Goal: Find contact information: Find contact information

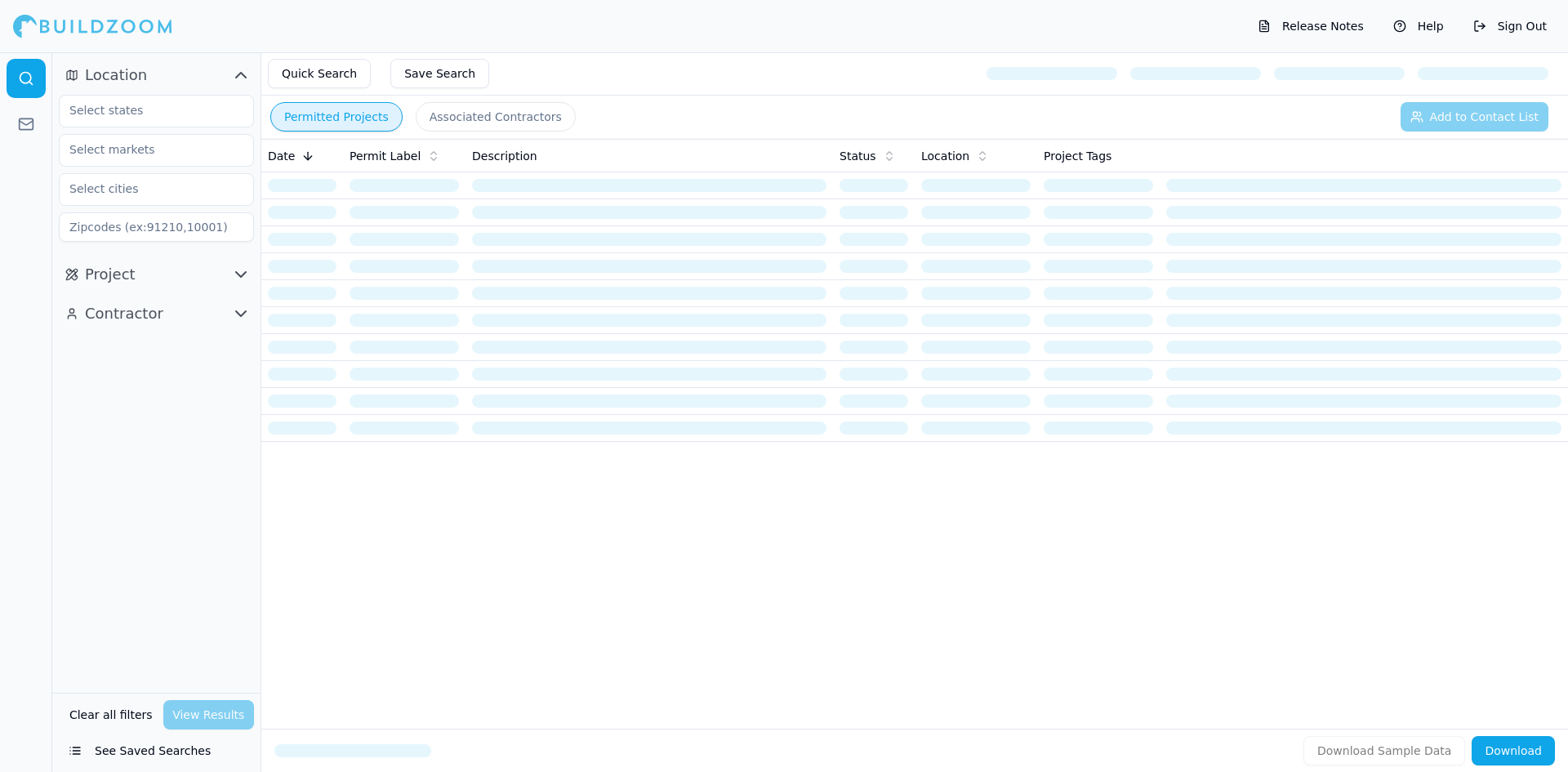
click at [24, 122] on icon at bounding box center [27, 124] width 17 height 17
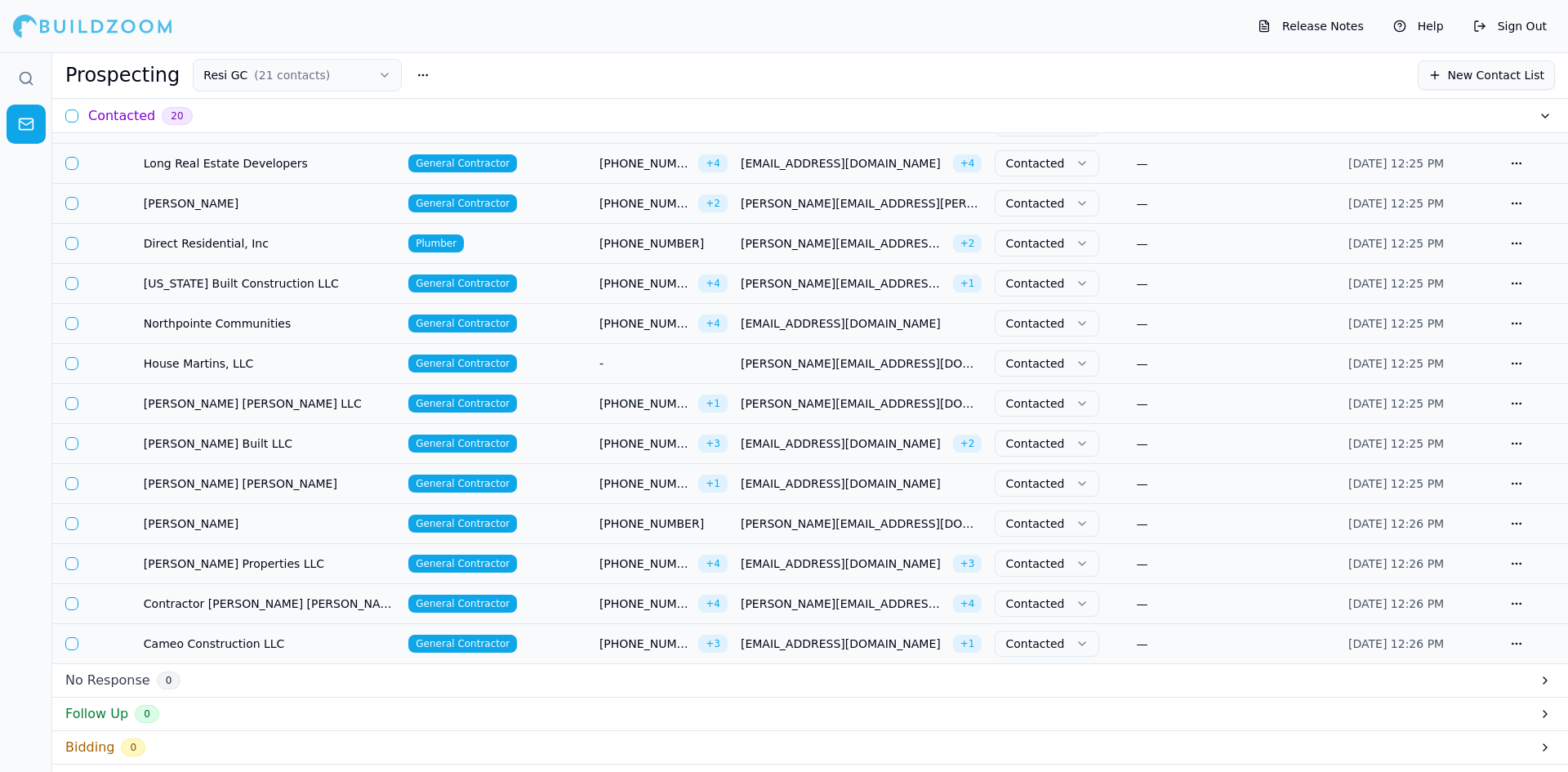
scroll to position [326, 0]
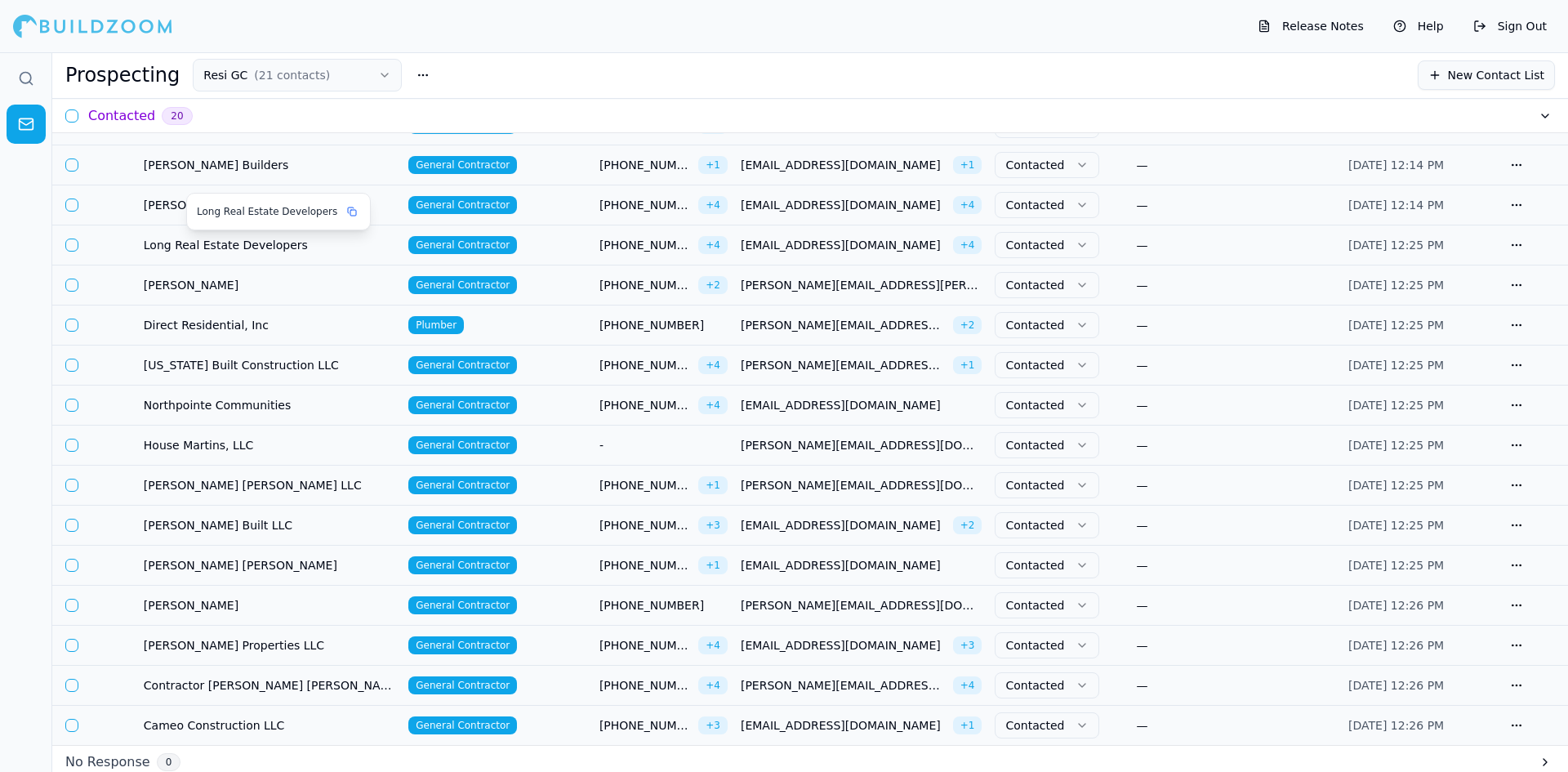
click at [253, 198] on div "Long Real Estate Developers" at bounding box center [278, 211] width 183 height 36
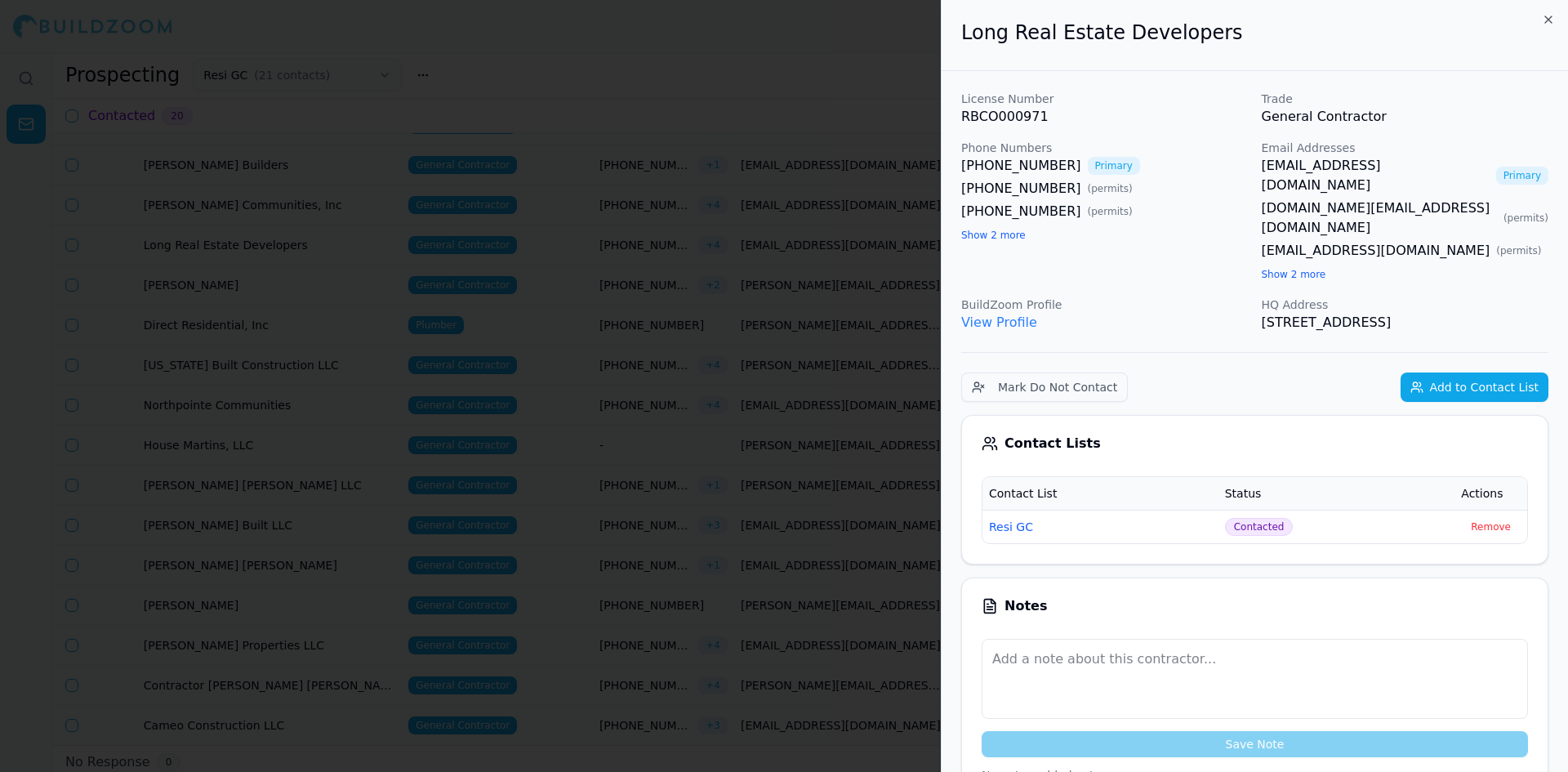
click at [258, 274] on div at bounding box center [784, 386] width 1568 height 772
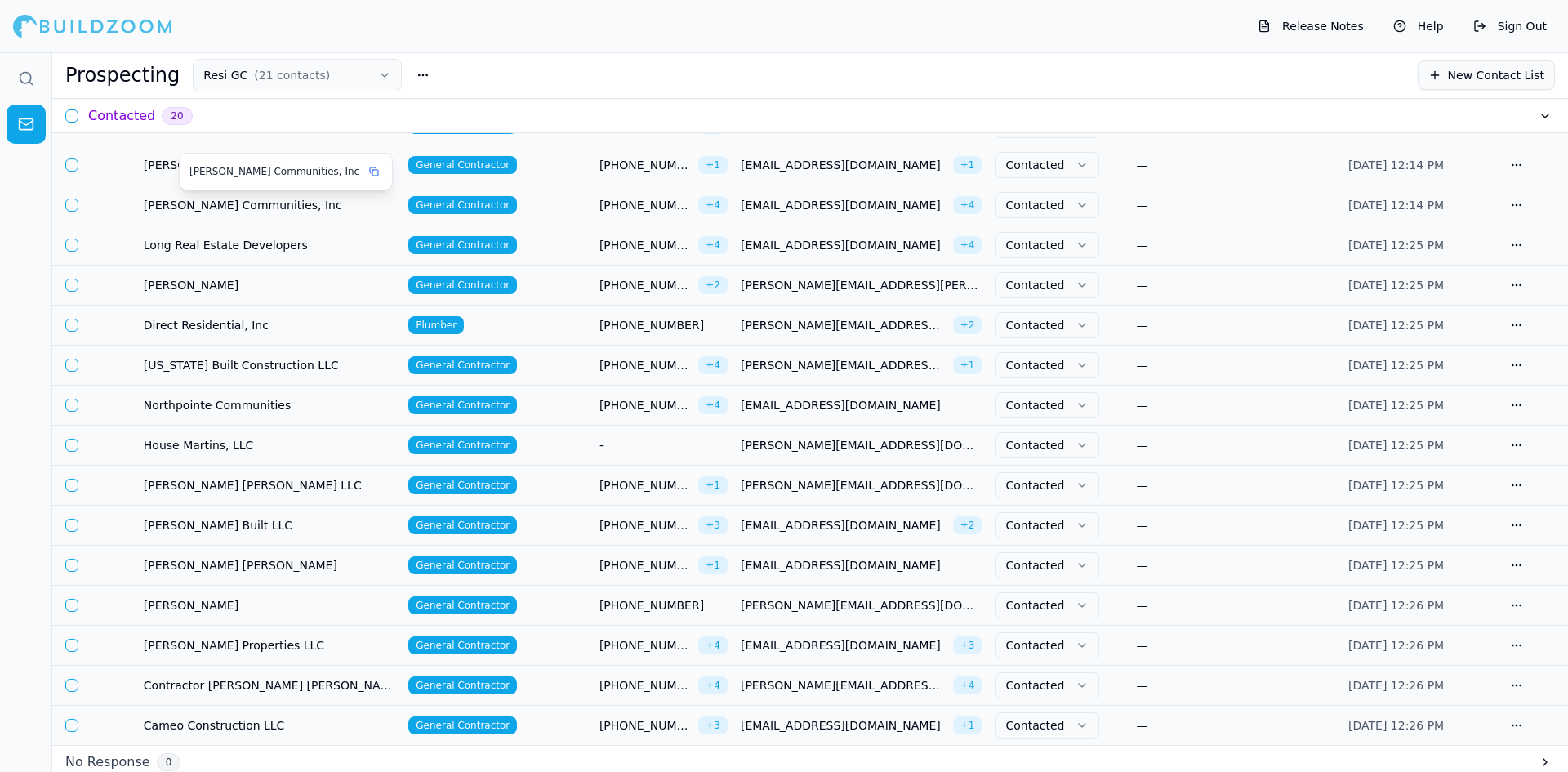
click at [364, 202] on span "[PERSON_NAME] Communities, Inc" at bounding box center [269, 205] width 252 height 17
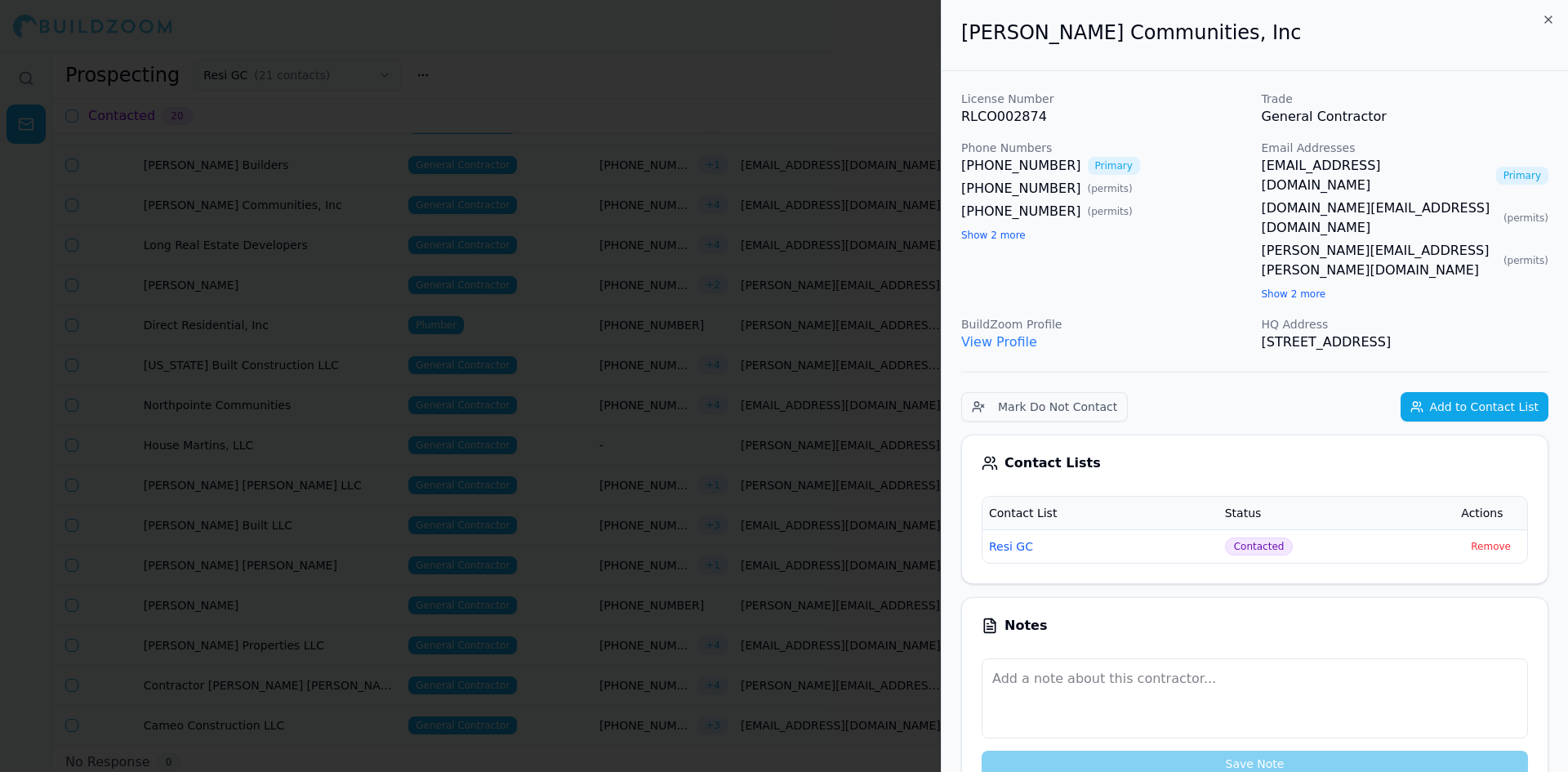
click at [1277, 287] on button "Show 2 more" at bounding box center [1294, 294] width 65 height 13
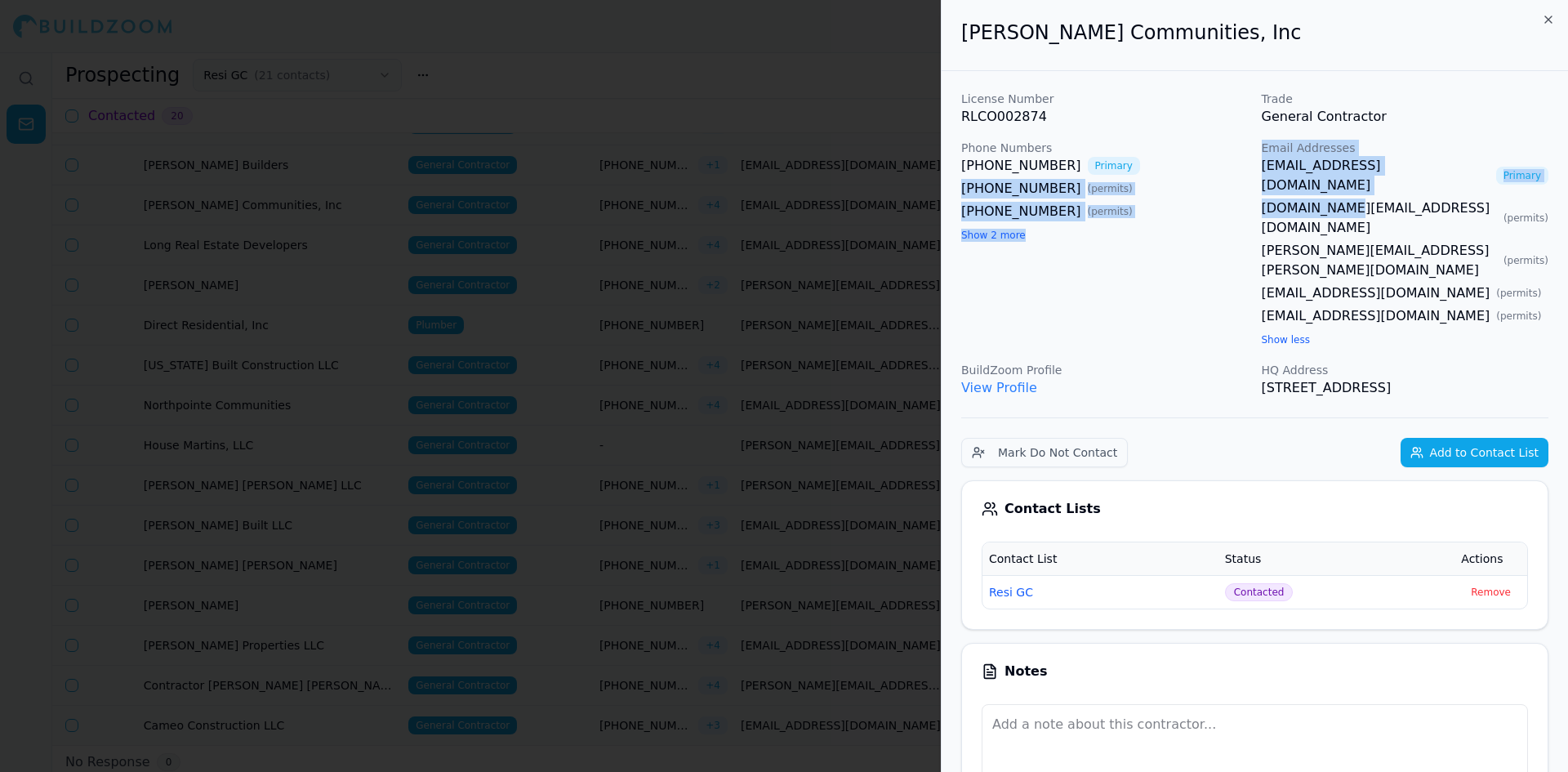
drag, startPoint x: 1238, startPoint y: 167, endPoint x: 1309, endPoint y: 184, distance: 73.0
click at [1330, 181] on div "License Number RLCO002874 Trade General Contractor Phone Numbers [PHONE_NUMBER]…" at bounding box center [1254, 244] width 587 height 307
click at [1130, 180] on div "[PHONE_NUMBER] ( permits )" at bounding box center [1104, 189] width 287 height 20
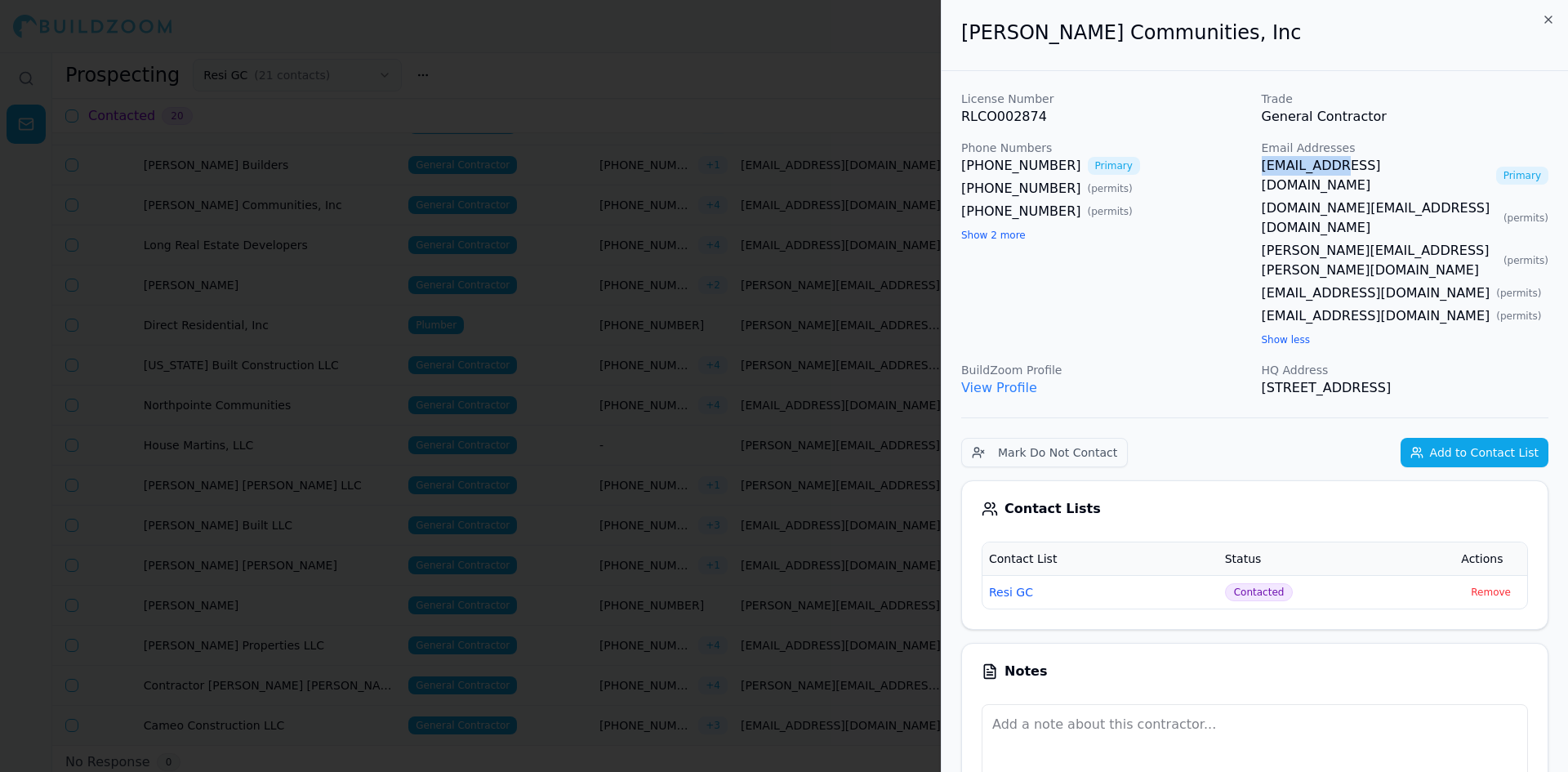
drag, startPoint x: 1256, startPoint y: 167, endPoint x: 1329, endPoint y: 162, distance: 73.2
click at [1329, 162] on div "License Number RLCO002874 Trade General Contractor Phone Numbers [PHONE_NUMBER]…" at bounding box center [1254, 244] width 587 height 307
click at [1184, 228] on div "[PHONE_NUMBER] Primary [PHONE_NUMBER] ( permits ) [PHONE_NUMBER] ( permits ) Sh…" at bounding box center [1104, 200] width 287 height 88
click at [991, 245] on div "Phone Numbers [PHONE_NUMBER] Primary [PHONE_NUMBER] ( permits ) [PHONE_NUMBER] …" at bounding box center [1104, 244] width 287 height 209
click at [994, 235] on button "Show 2 more" at bounding box center [993, 235] width 65 height 13
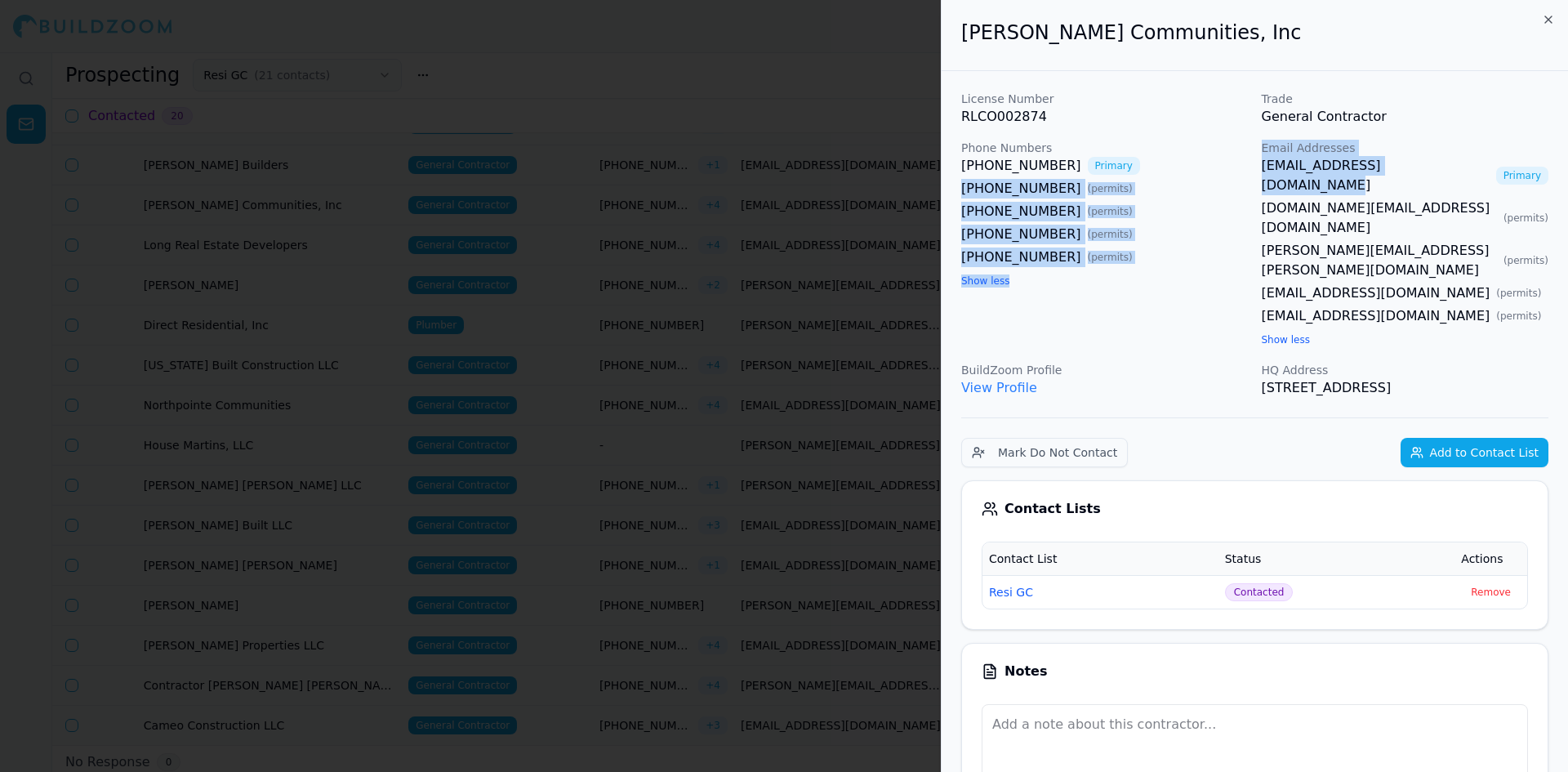
drag, startPoint x: 1242, startPoint y: 167, endPoint x: 1441, endPoint y: 167, distance: 199.0
click at [1441, 167] on div "License Number RLCO002874 Trade General Contractor Phone Numbers [PHONE_NUMBER]…" at bounding box center [1254, 244] width 587 height 307
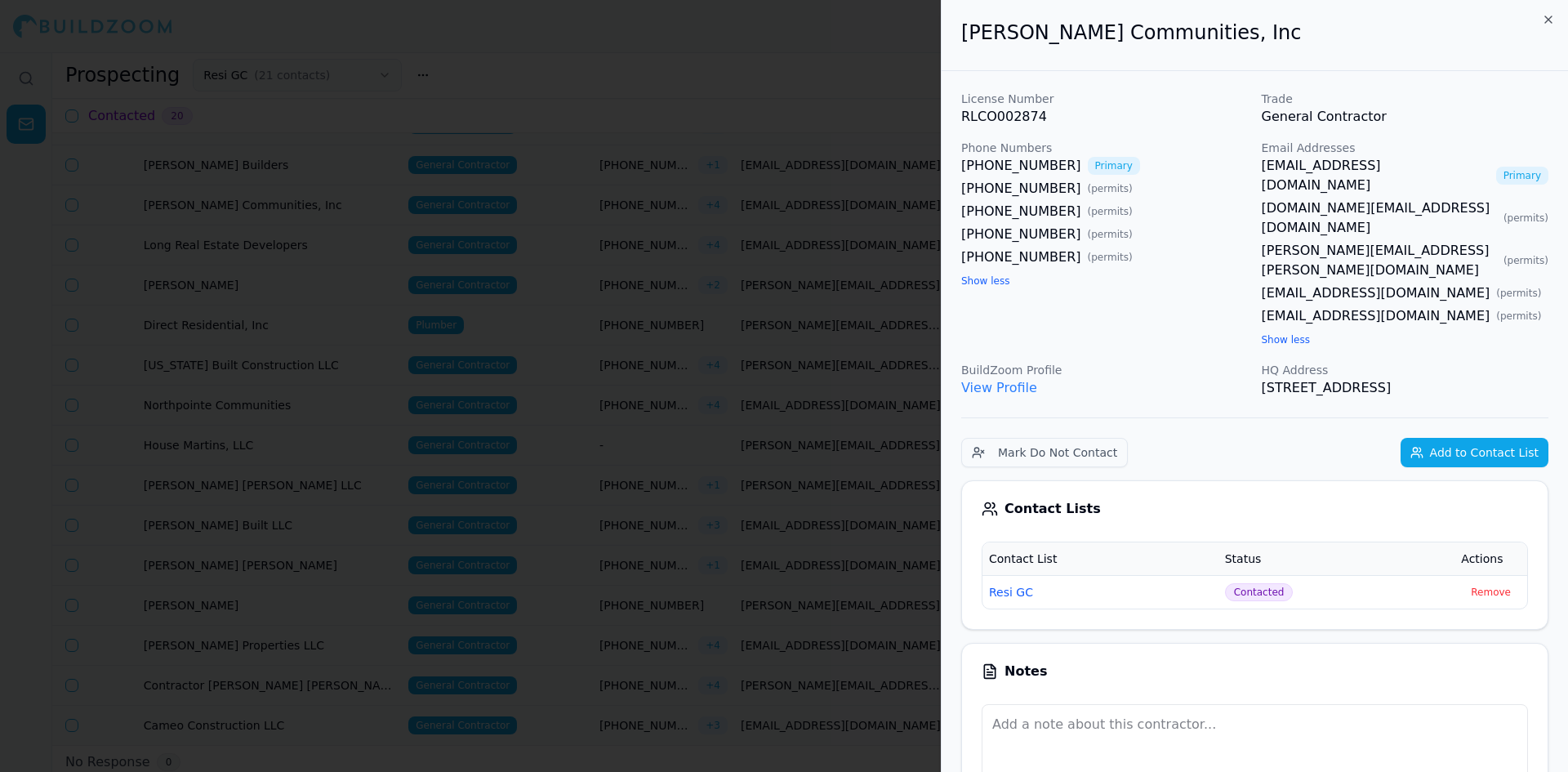
click at [1444, 118] on p "General Contractor" at bounding box center [1405, 117] width 287 height 20
drag, startPoint x: 1443, startPoint y: 167, endPoint x: 1262, endPoint y: 172, distance: 181.1
click at [1262, 172] on div "[EMAIL_ADDRESS][DOMAIN_NAME] Primary" at bounding box center [1405, 175] width 287 height 39
copy link "[EMAIL_ADDRESS][DOMAIN_NAME]"
click at [769, 78] on div at bounding box center [784, 386] width 1568 height 772
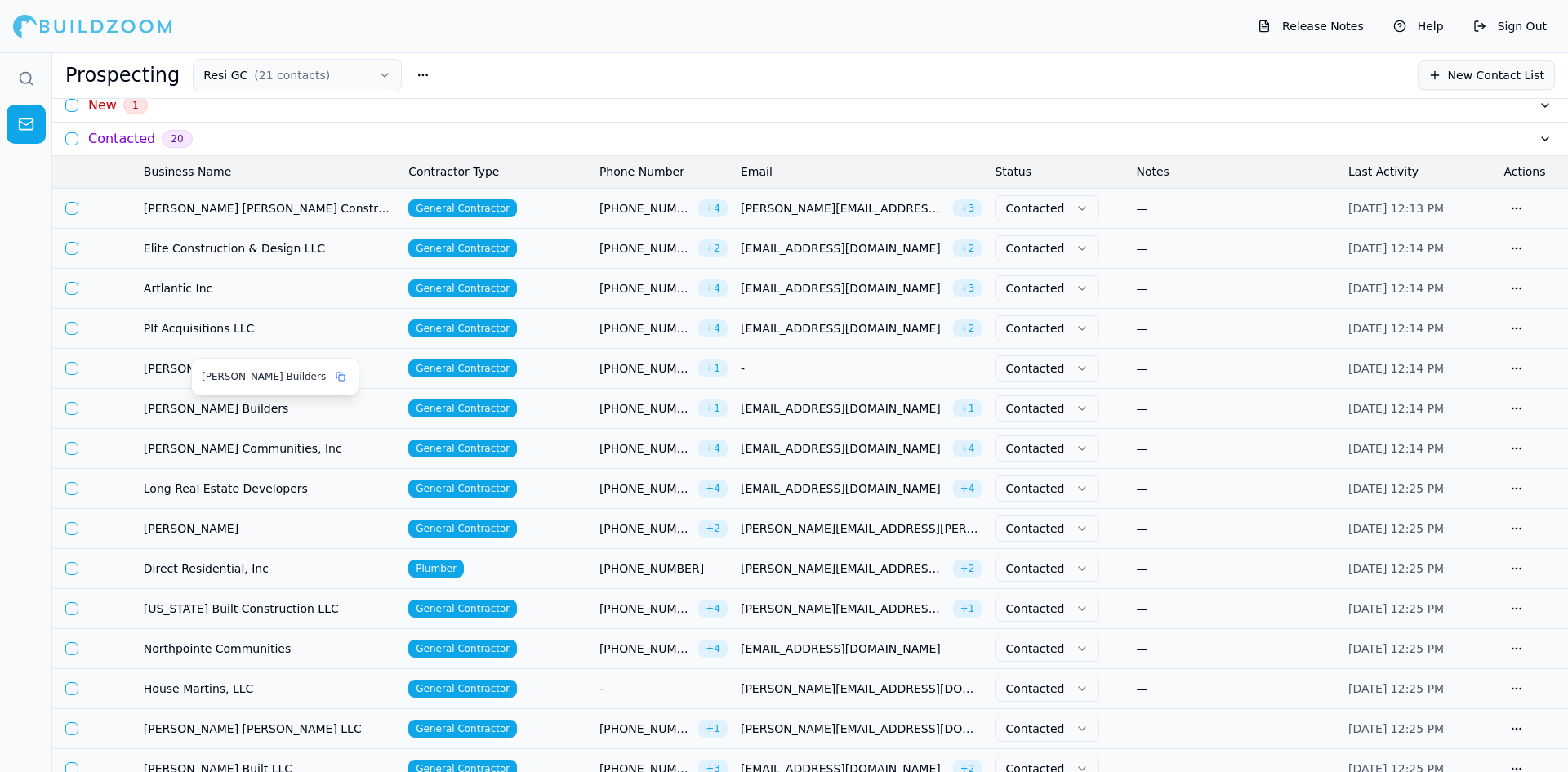
scroll to position [82, 0]
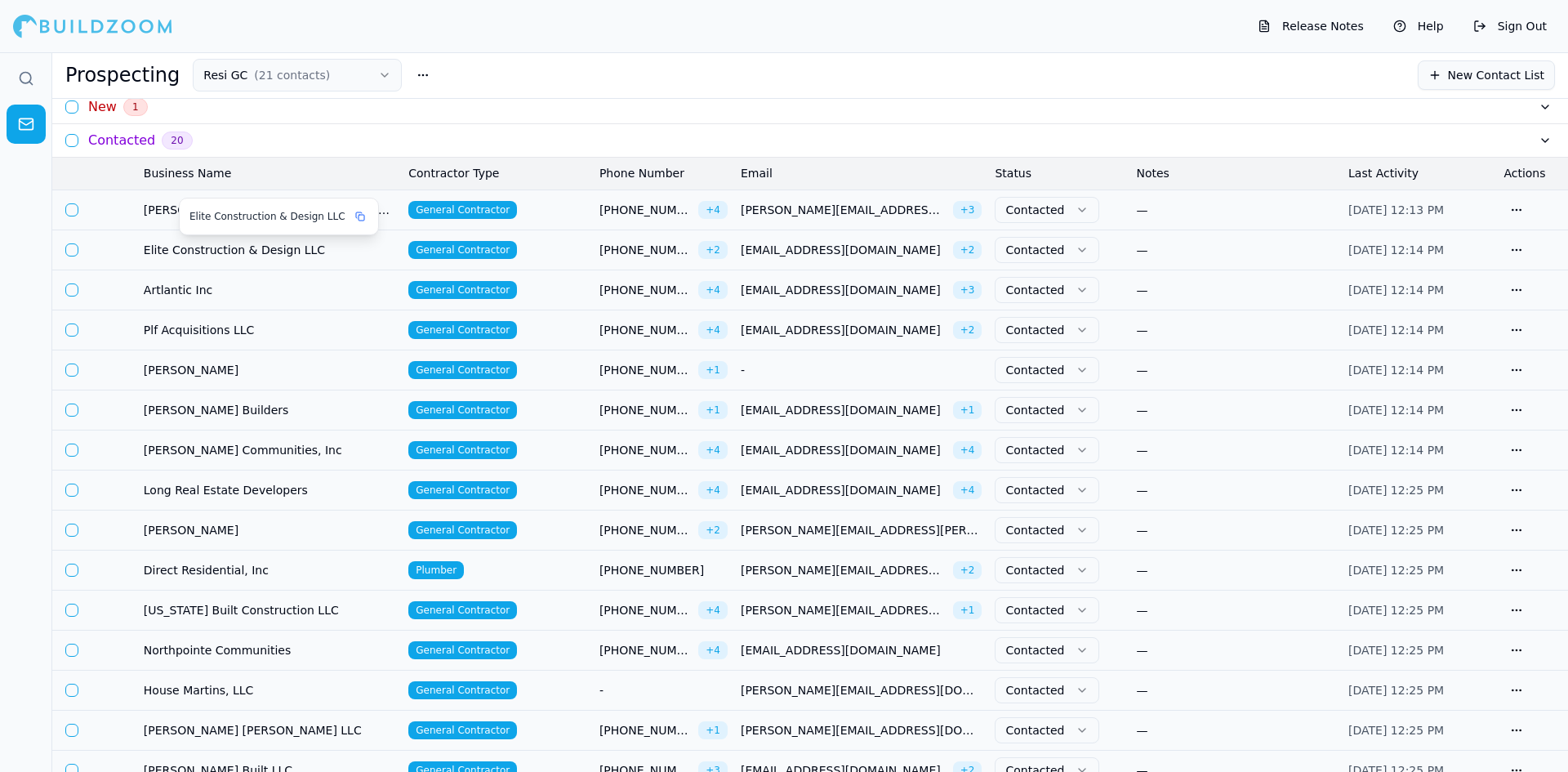
click at [301, 215] on span "Elite Construction & Design LLC" at bounding box center [268, 216] width 156 height 13
click at [390, 206] on span "[PERSON_NAME] [PERSON_NAME] Construction Co Inc" at bounding box center [269, 210] width 252 height 17
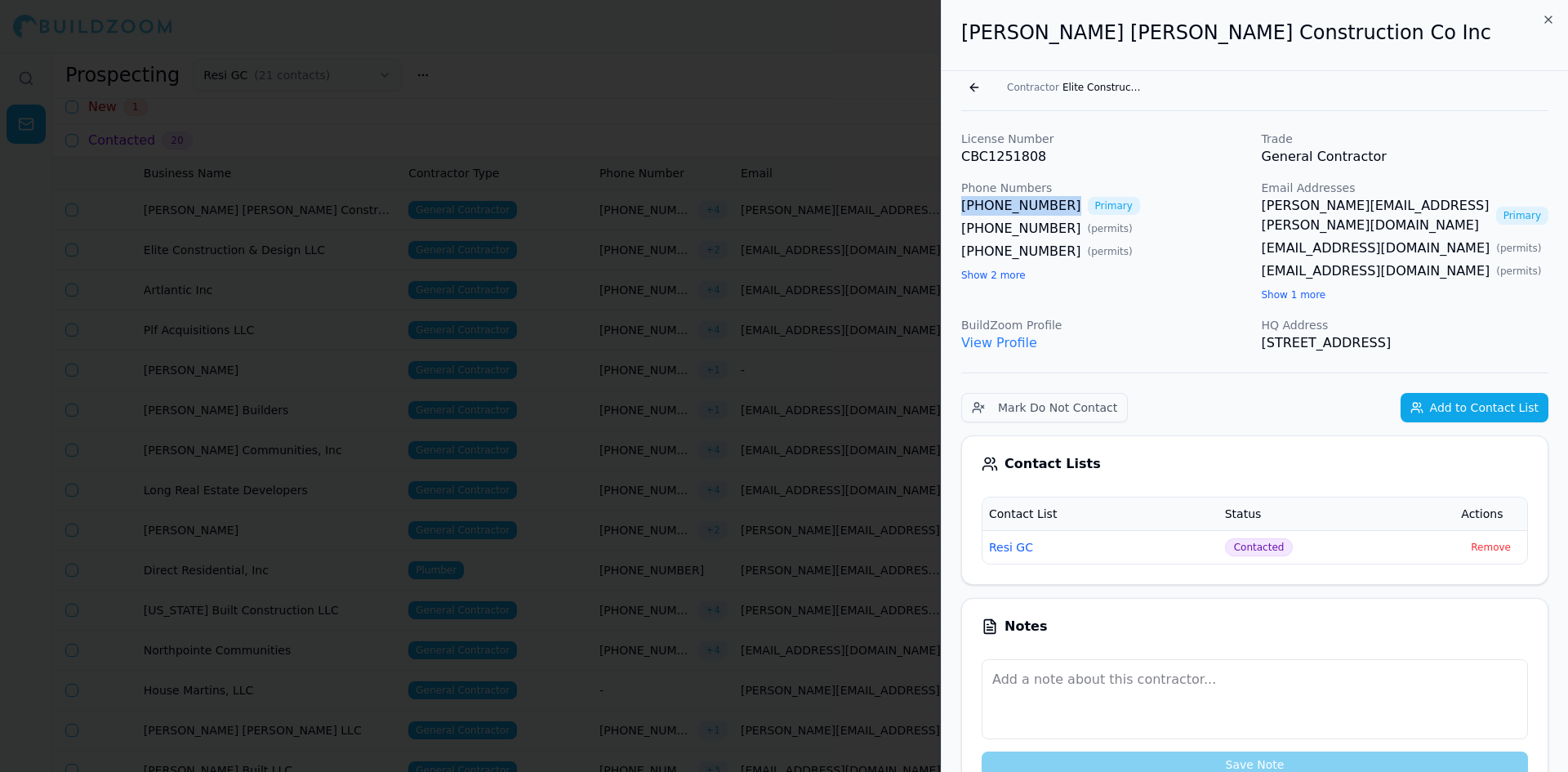
drag, startPoint x: 1050, startPoint y: 209, endPoint x: 951, endPoint y: 205, distance: 99.1
copy link "[PHONE_NUMBER]"
click at [277, 402] on div at bounding box center [784, 386] width 1568 height 772
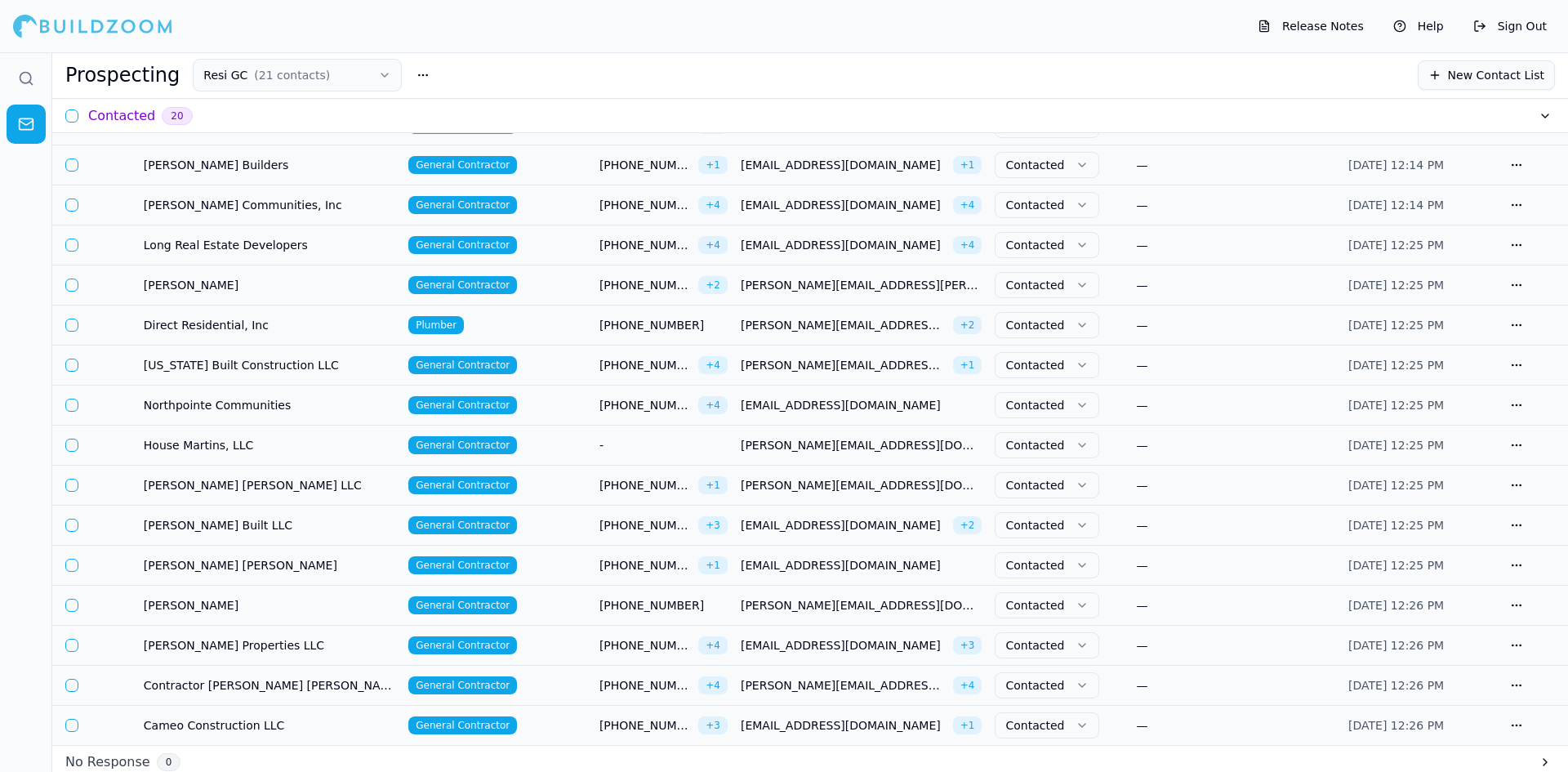
scroll to position [408, 0]
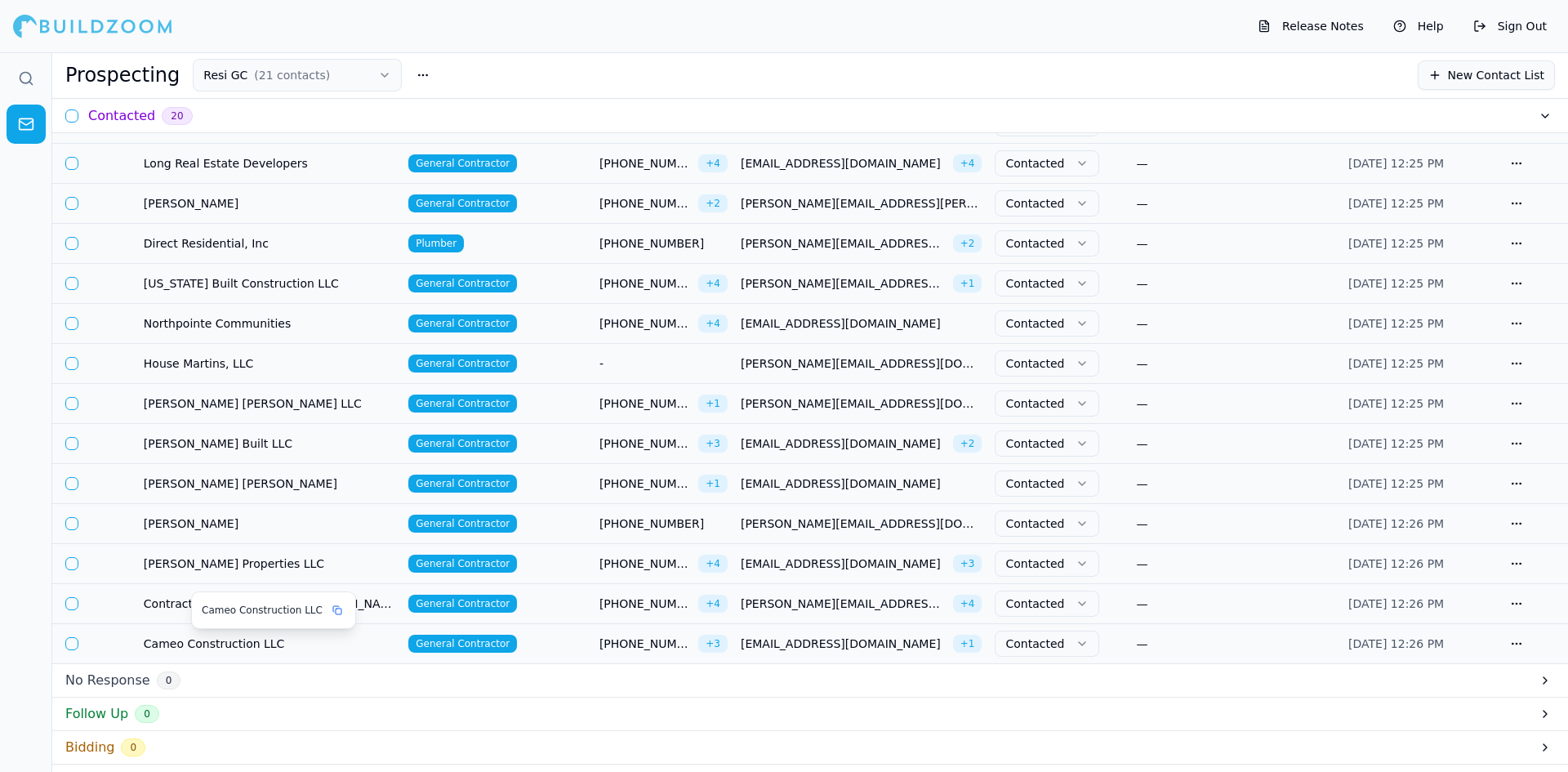
click at [273, 643] on span "Cameo Construction LLC" at bounding box center [269, 644] width 252 height 17
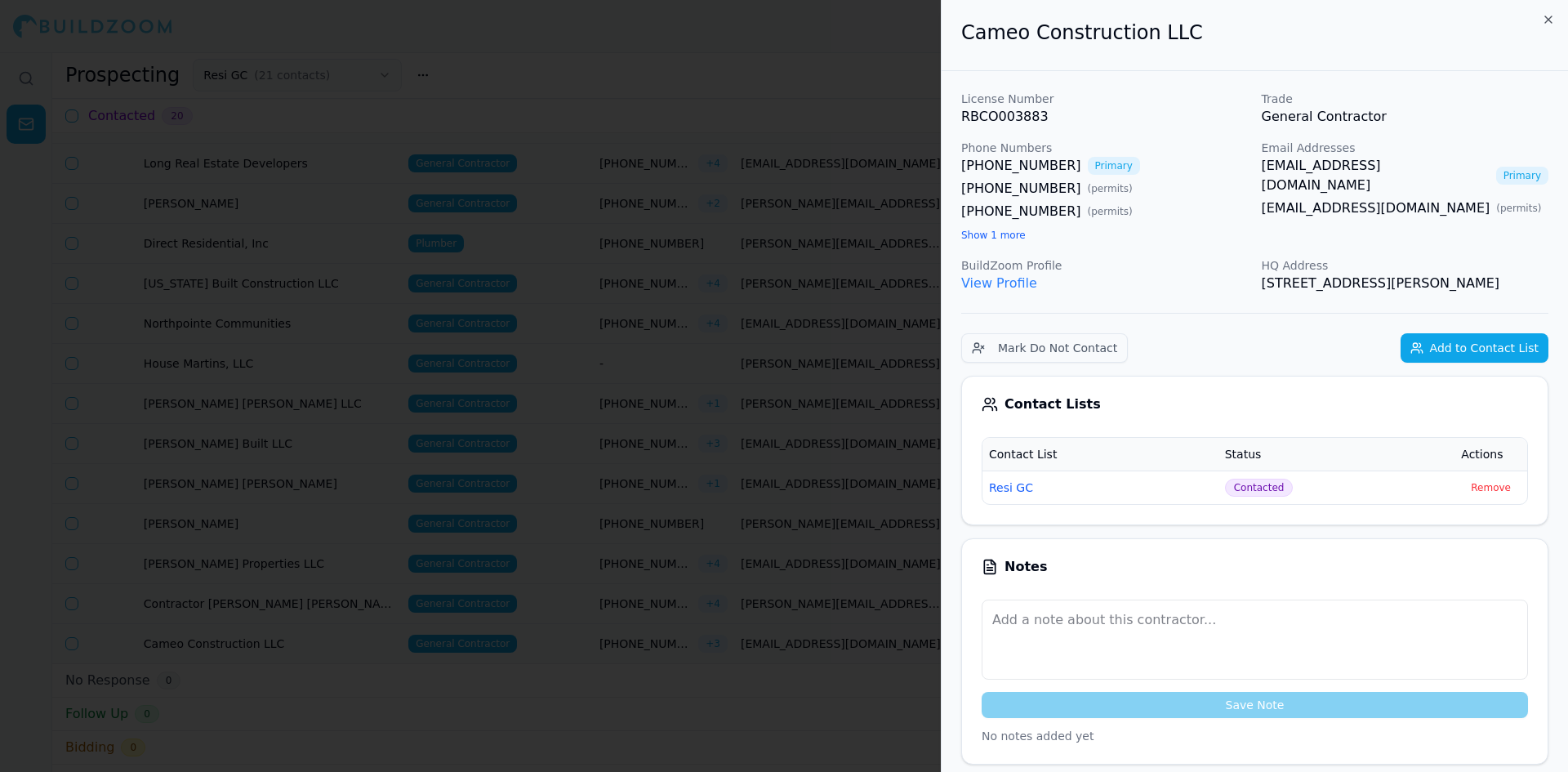
click at [274, 635] on div at bounding box center [784, 386] width 1568 height 772
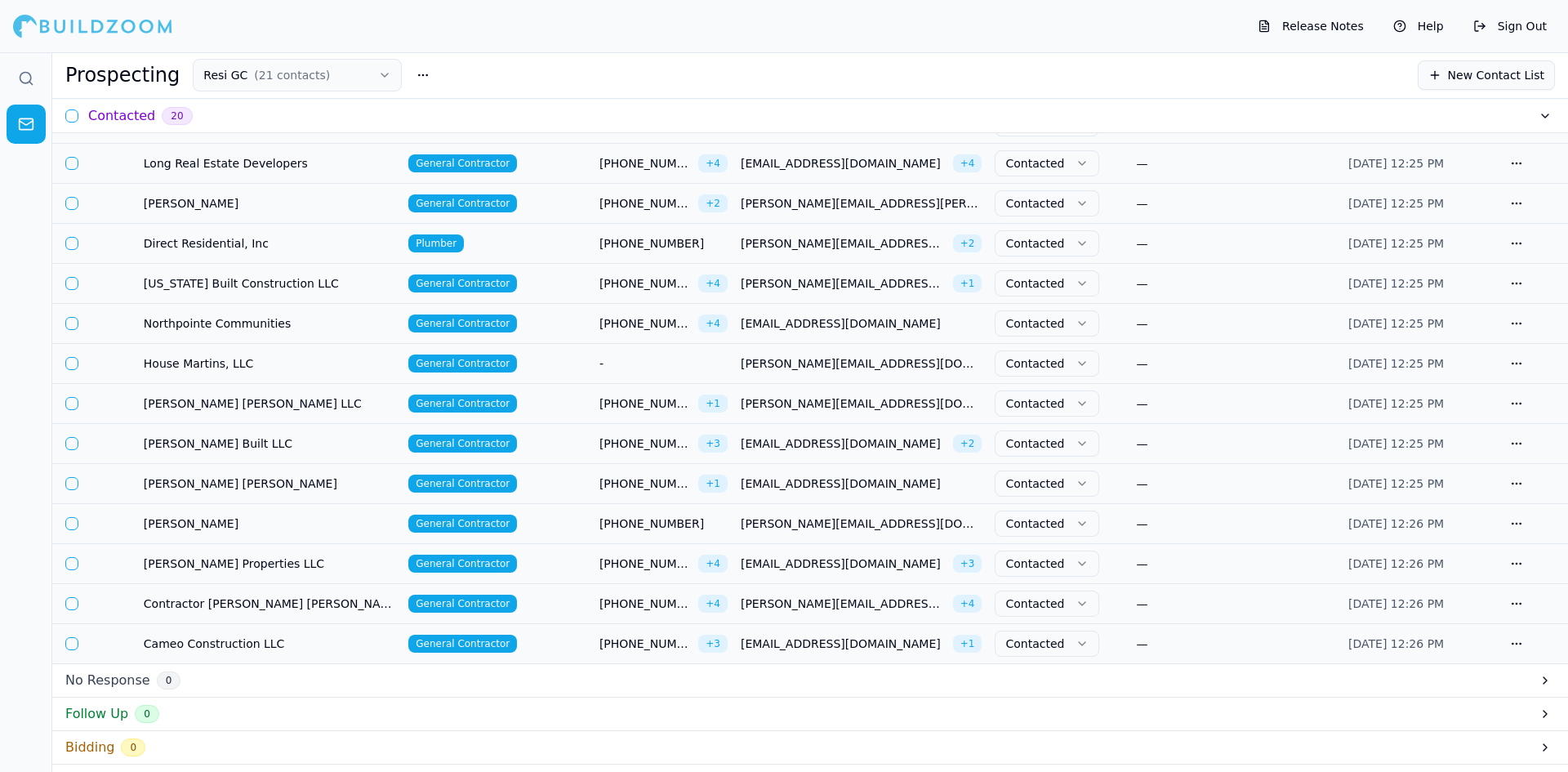
click at [299, 619] on td "Contractor [PERSON_NAME] [PERSON_NAME] Properties Group 678 862" at bounding box center [269, 604] width 264 height 40
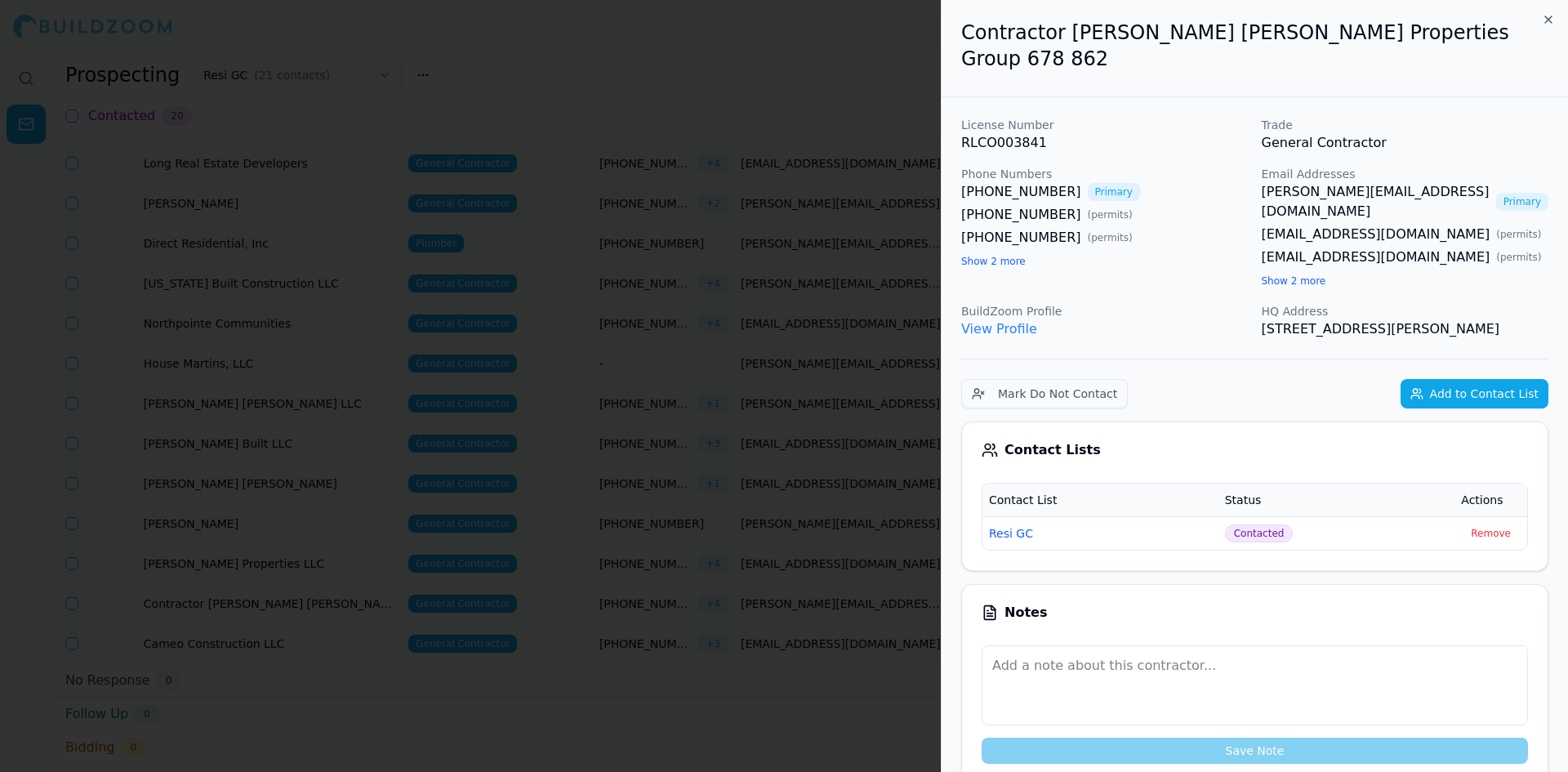
click at [1307, 274] on button "Show 2 more" at bounding box center [1294, 281] width 65 height 13
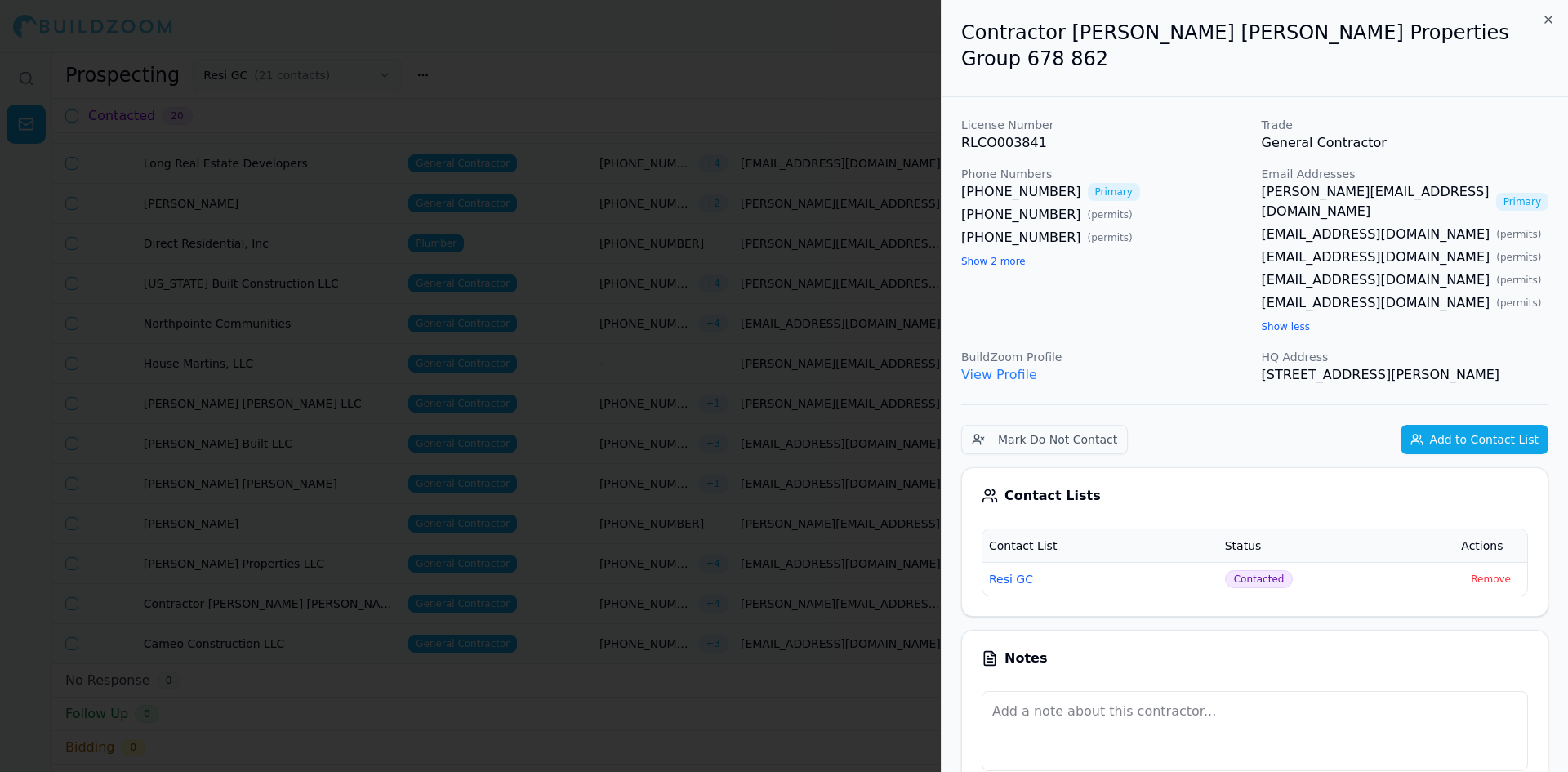
click at [1006, 263] on button "Show 2 more" at bounding box center [993, 262] width 65 height 13
drag, startPoint x: 1052, startPoint y: 263, endPoint x: 956, endPoint y: 266, distance: 96.0
copy link "[PHONE_NUMBER]"
drag, startPoint x: 967, startPoint y: 192, endPoint x: 1048, endPoint y: 190, distance: 81.0
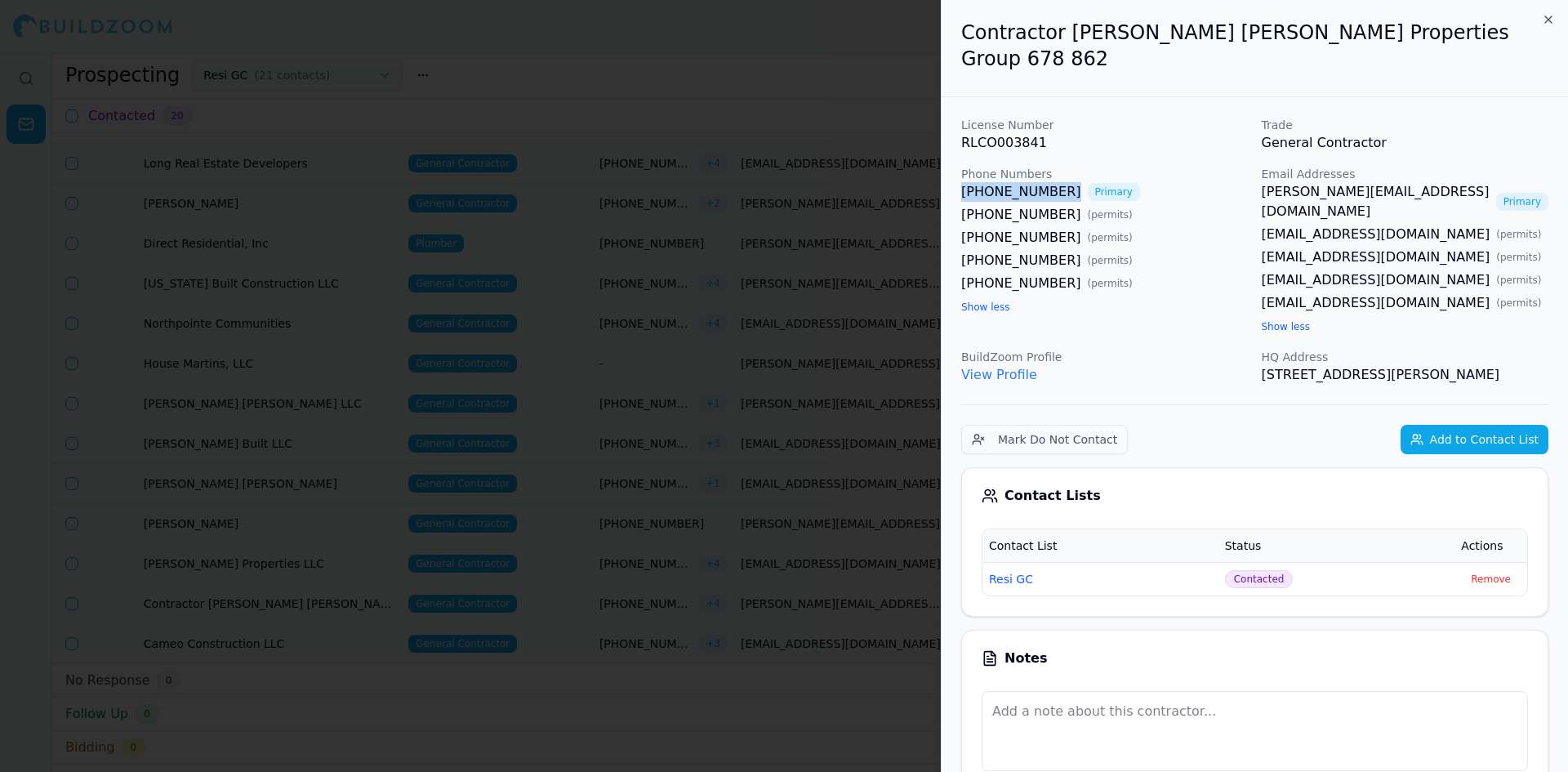
drag, startPoint x: 1033, startPoint y: 178, endPoint x: 1047, endPoint y: 197, distance: 23.6
copy link "[PHONE_NUMBER]"
drag, startPoint x: 953, startPoint y: 238, endPoint x: 1048, endPoint y: 244, distance: 95.2
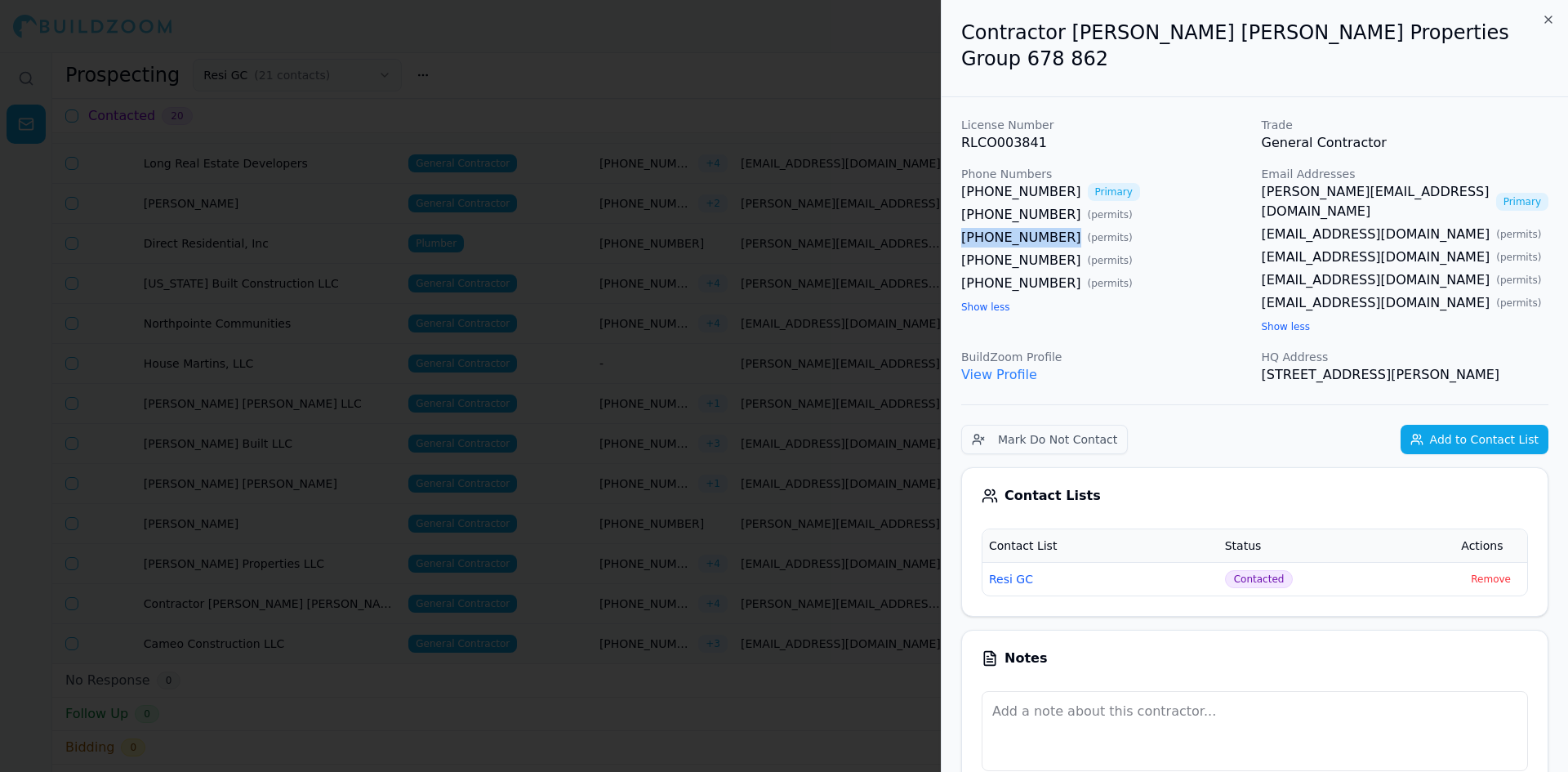
copy link "[PHONE_NUMBER]"
click at [562, 277] on div at bounding box center [784, 386] width 1568 height 772
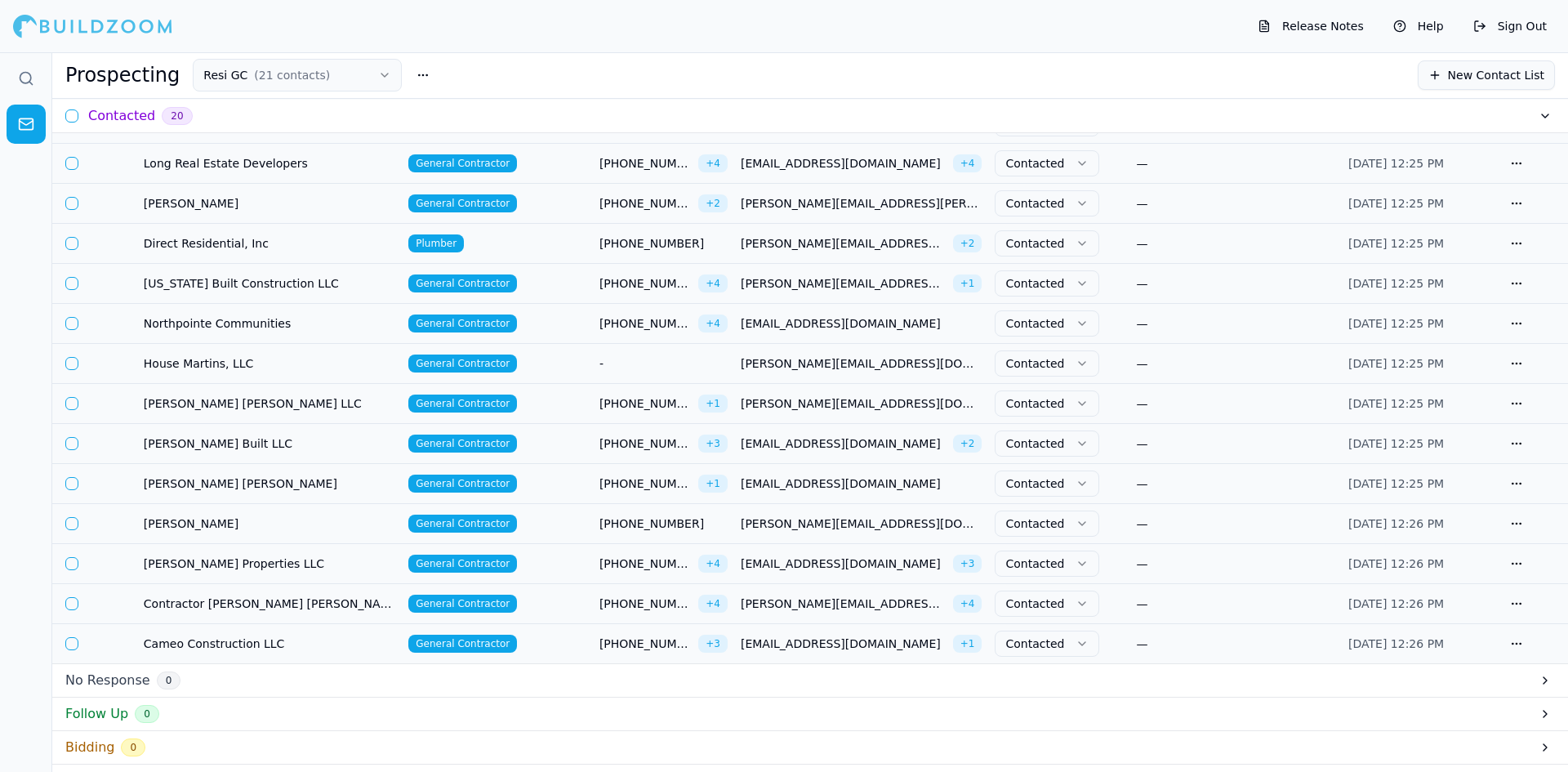
click at [334, 533] on td "[PERSON_NAME]" at bounding box center [269, 524] width 264 height 40
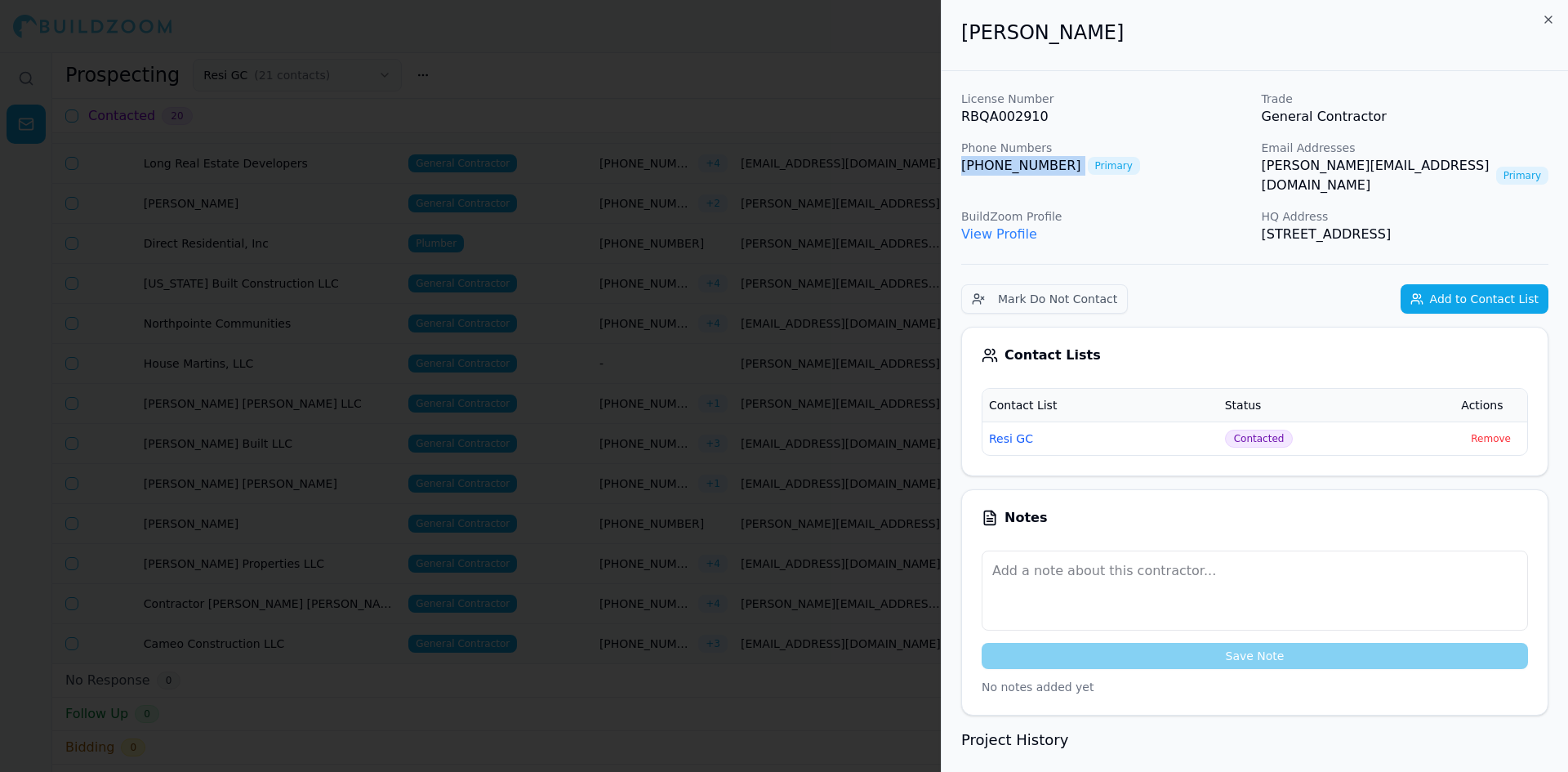
drag, startPoint x: 947, startPoint y: 165, endPoint x: 1058, endPoint y: 171, distance: 111.2
copy link "[PHONE_NUMBER]"
click at [684, 69] on div at bounding box center [784, 386] width 1568 height 772
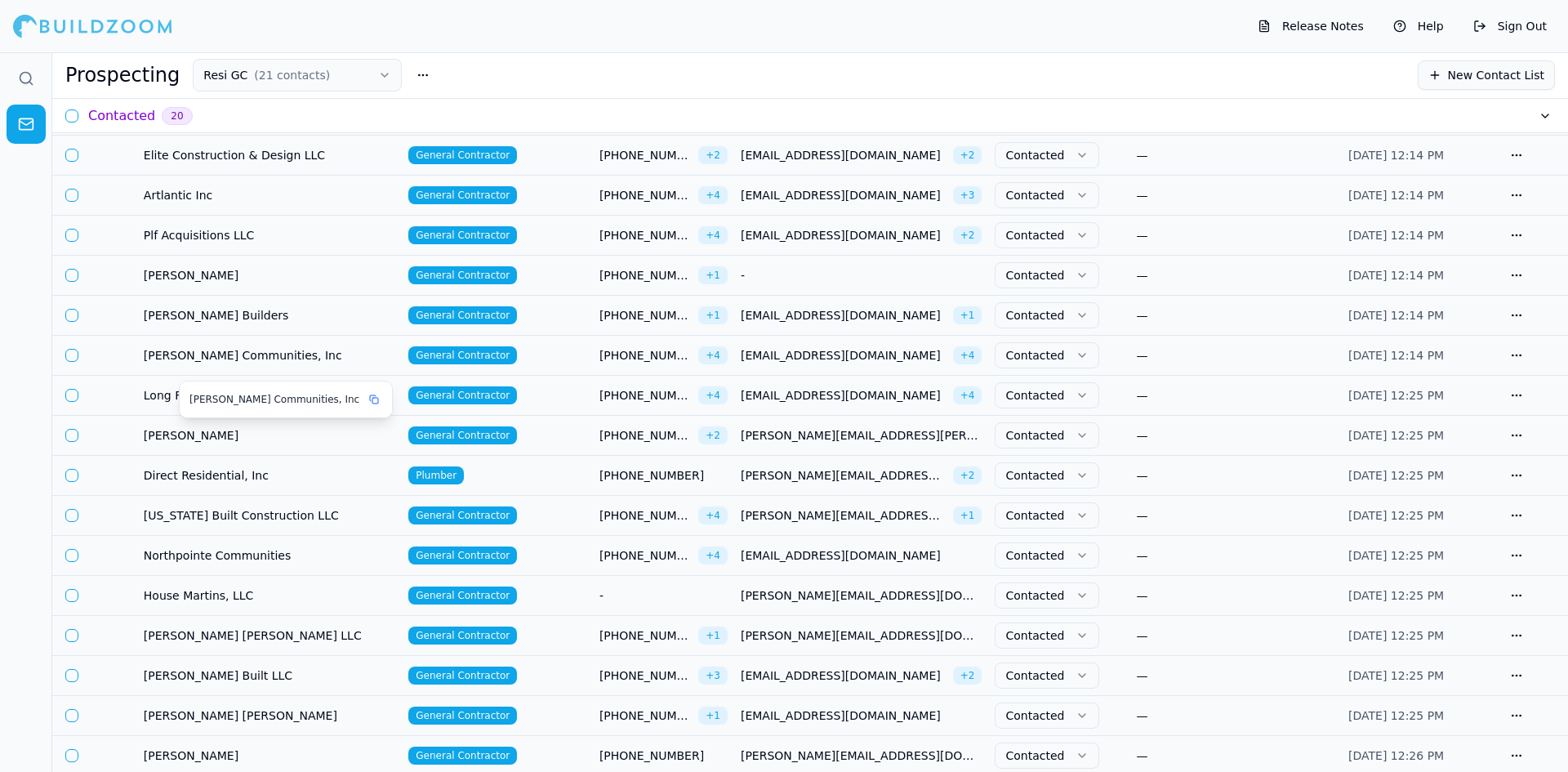
scroll to position [82, 0]
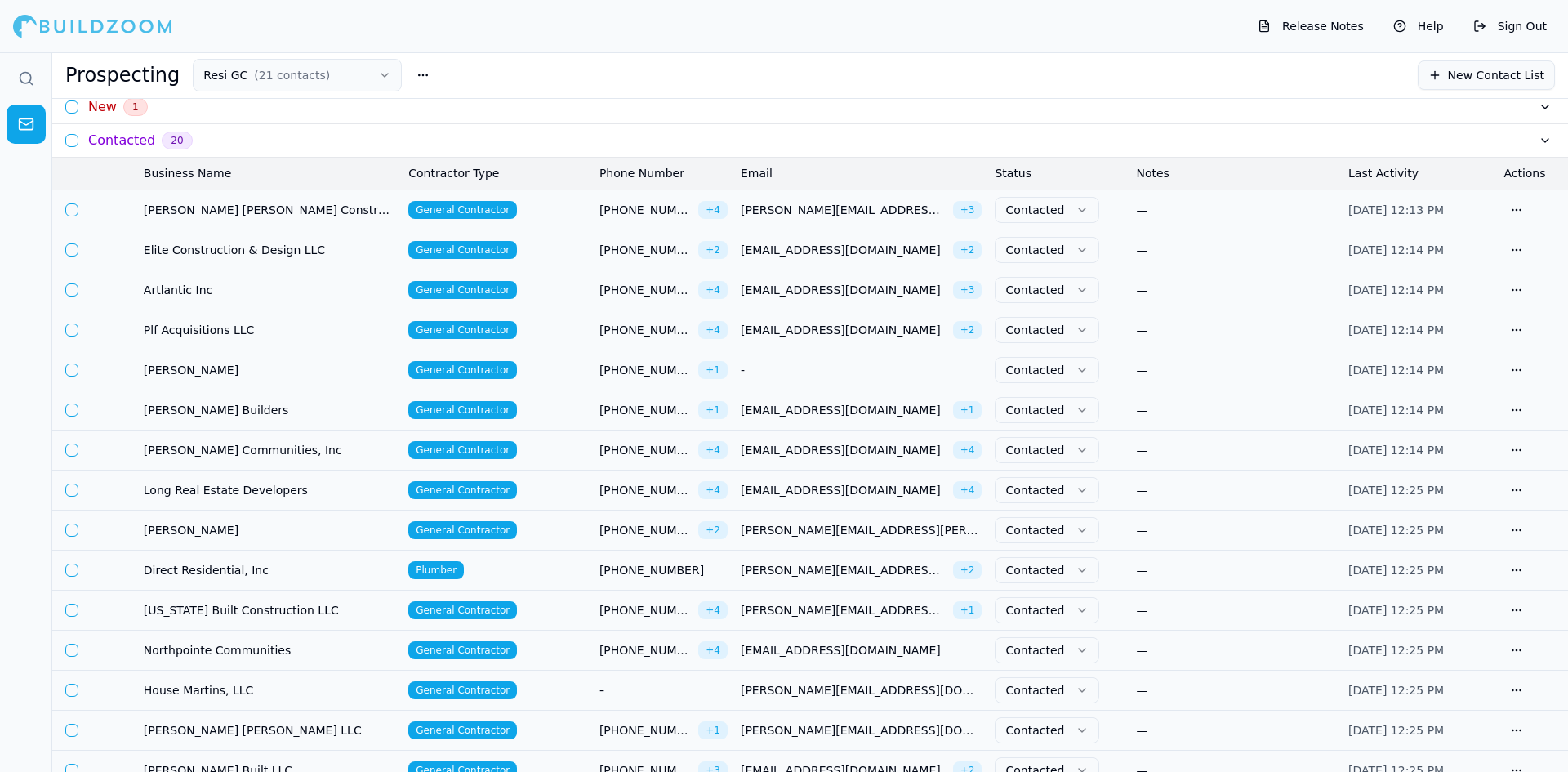
click at [227, 221] on td "[PERSON_NAME] [PERSON_NAME] Construction Co Inc" at bounding box center [269, 210] width 264 height 40
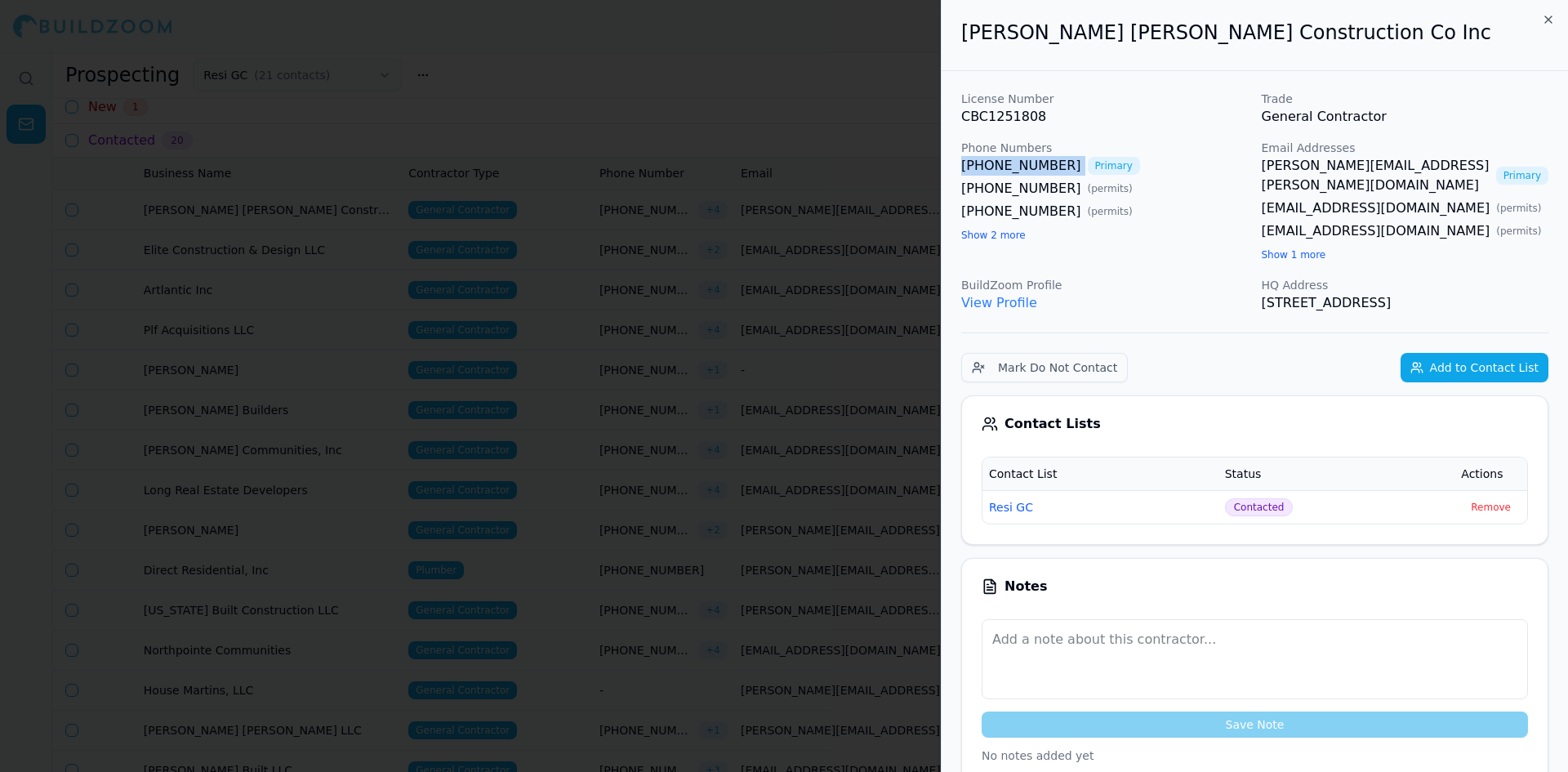
drag, startPoint x: 1054, startPoint y: 164, endPoint x: 948, endPoint y: 166, distance: 106.0
copy link "[PHONE_NUMBER]"
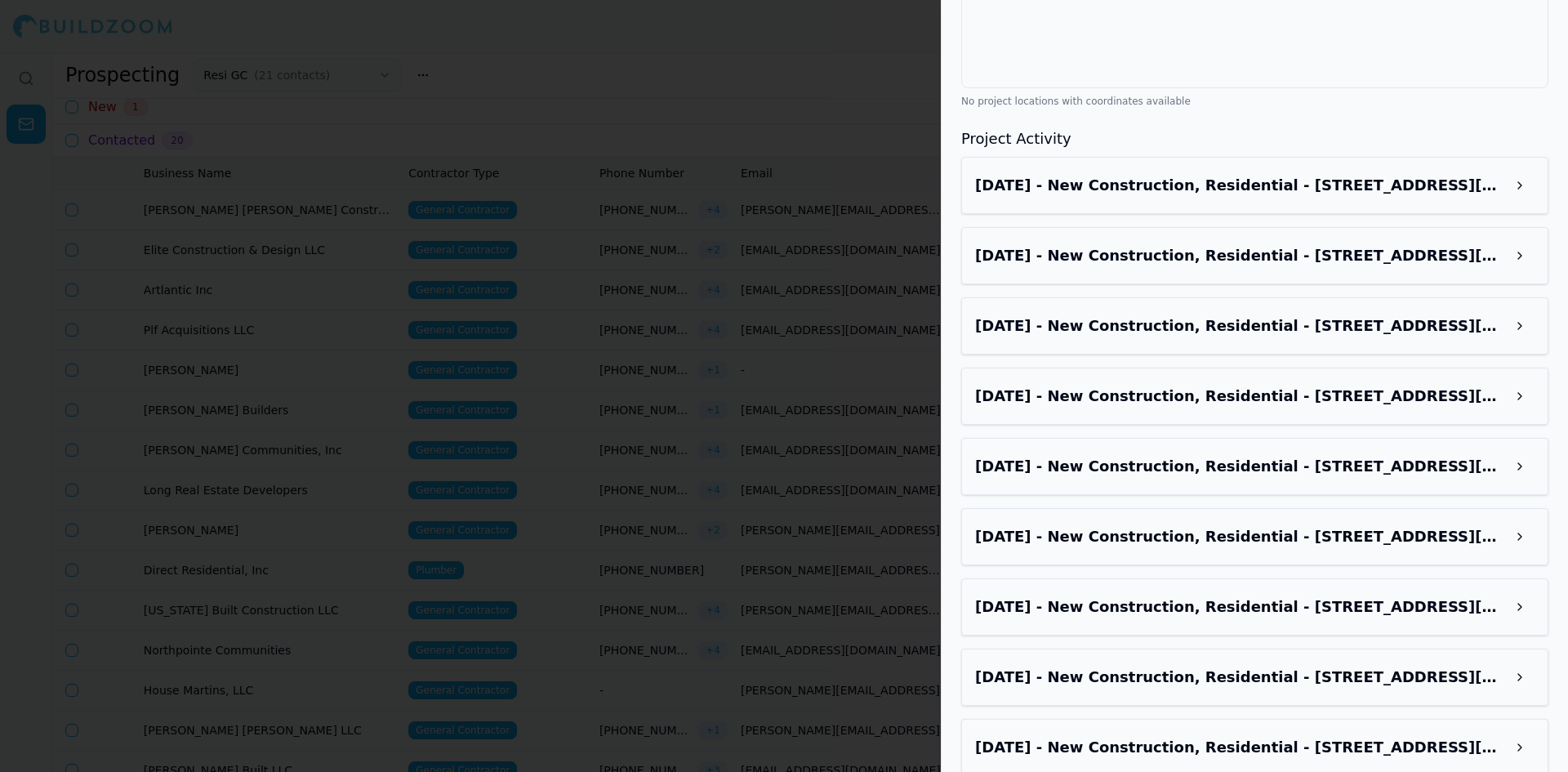
scroll to position [2044, 0]
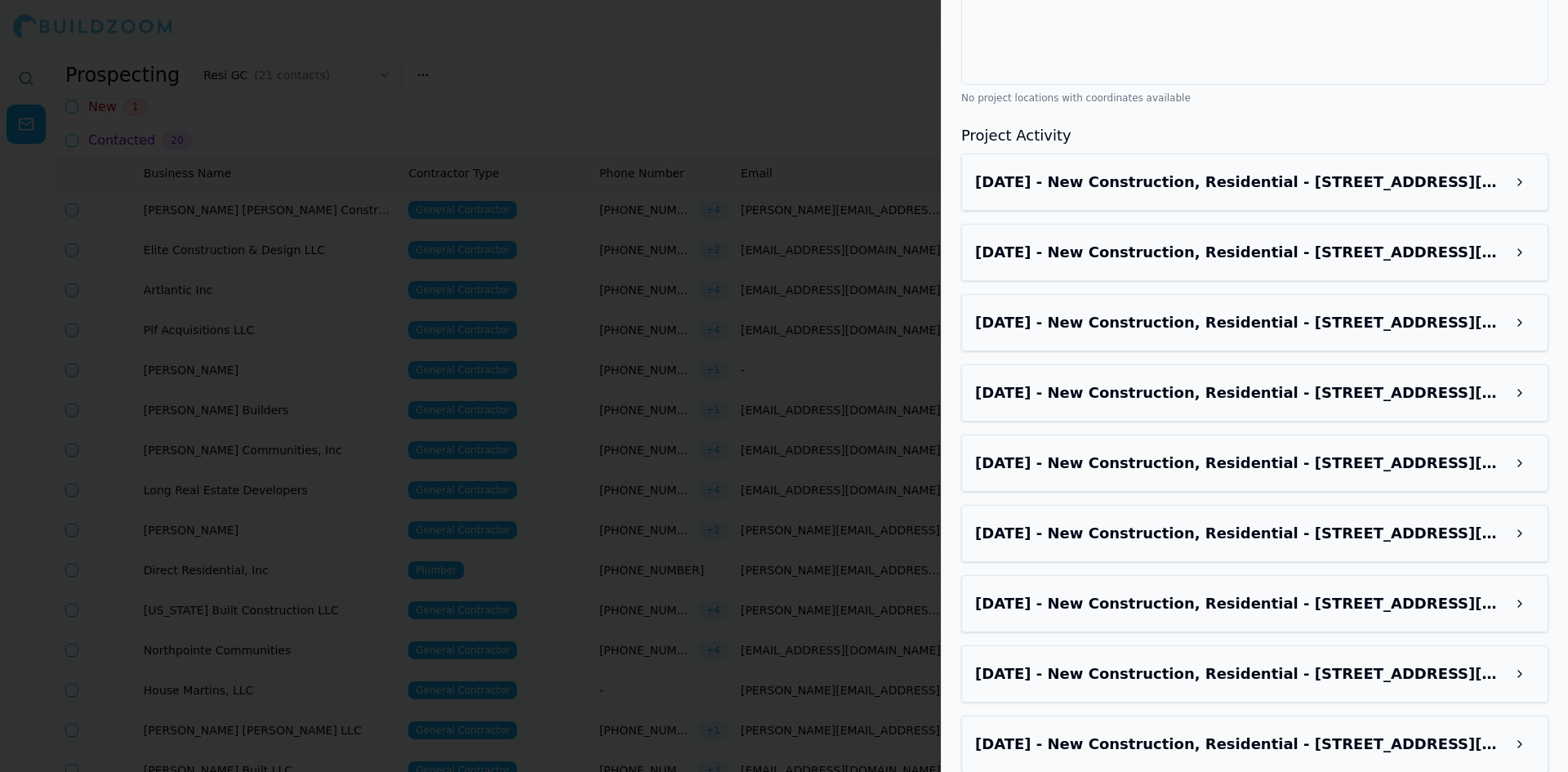
click at [523, 383] on div at bounding box center [784, 386] width 1568 height 772
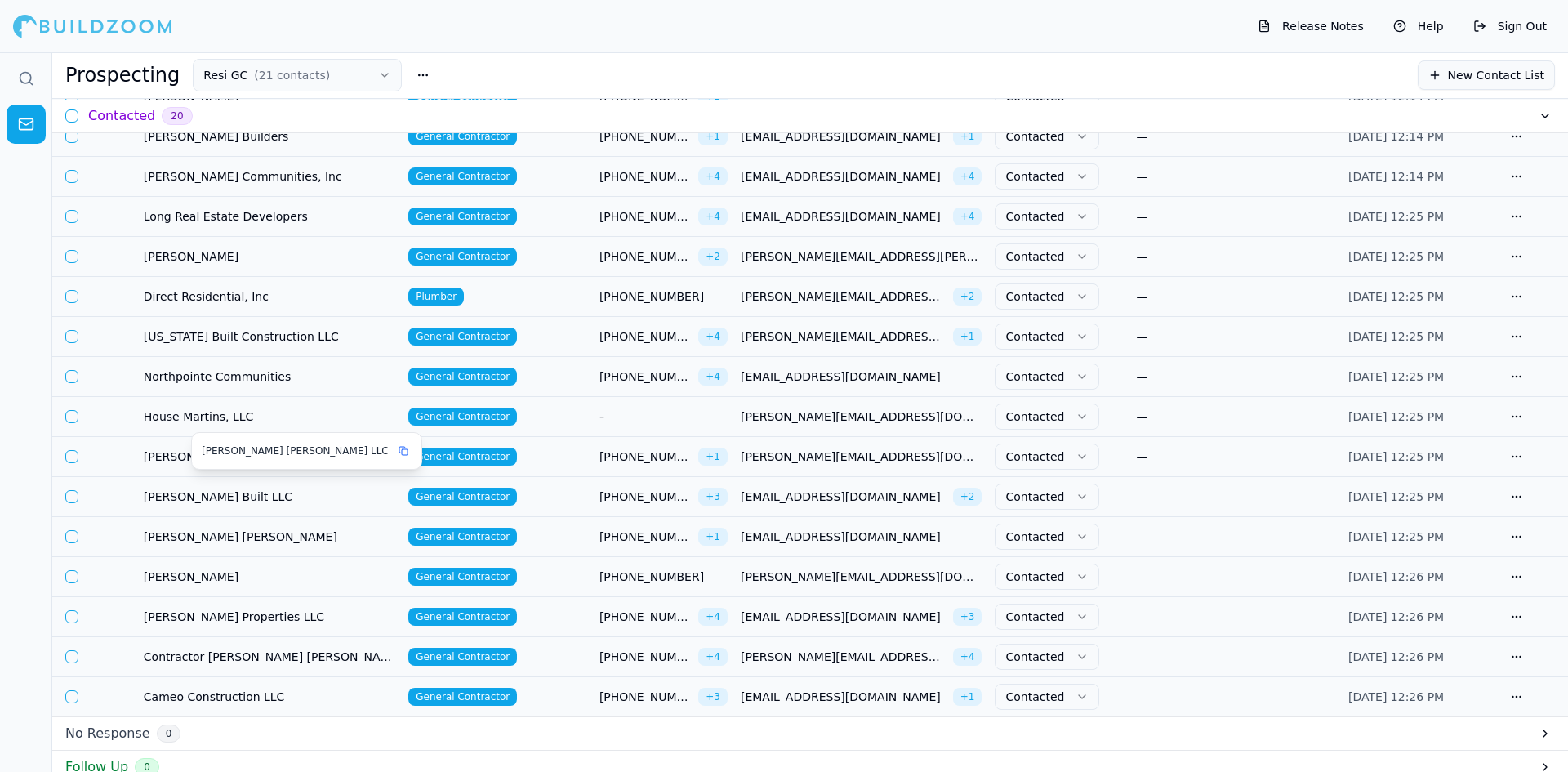
scroll to position [326, 0]
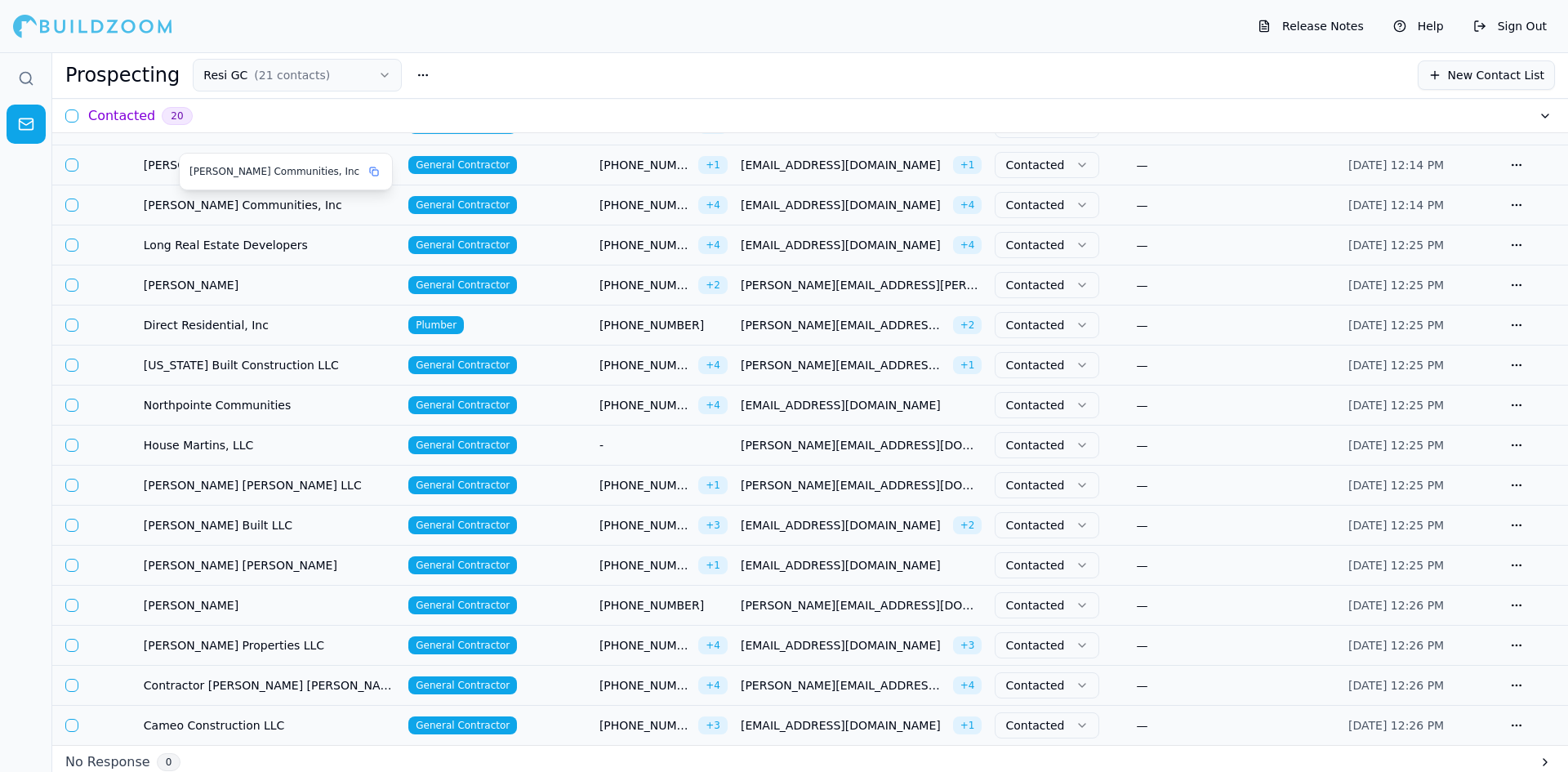
click at [221, 160] on div "[PERSON_NAME] Communities, Inc" at bounding box center [286, 171] width 212 height 36
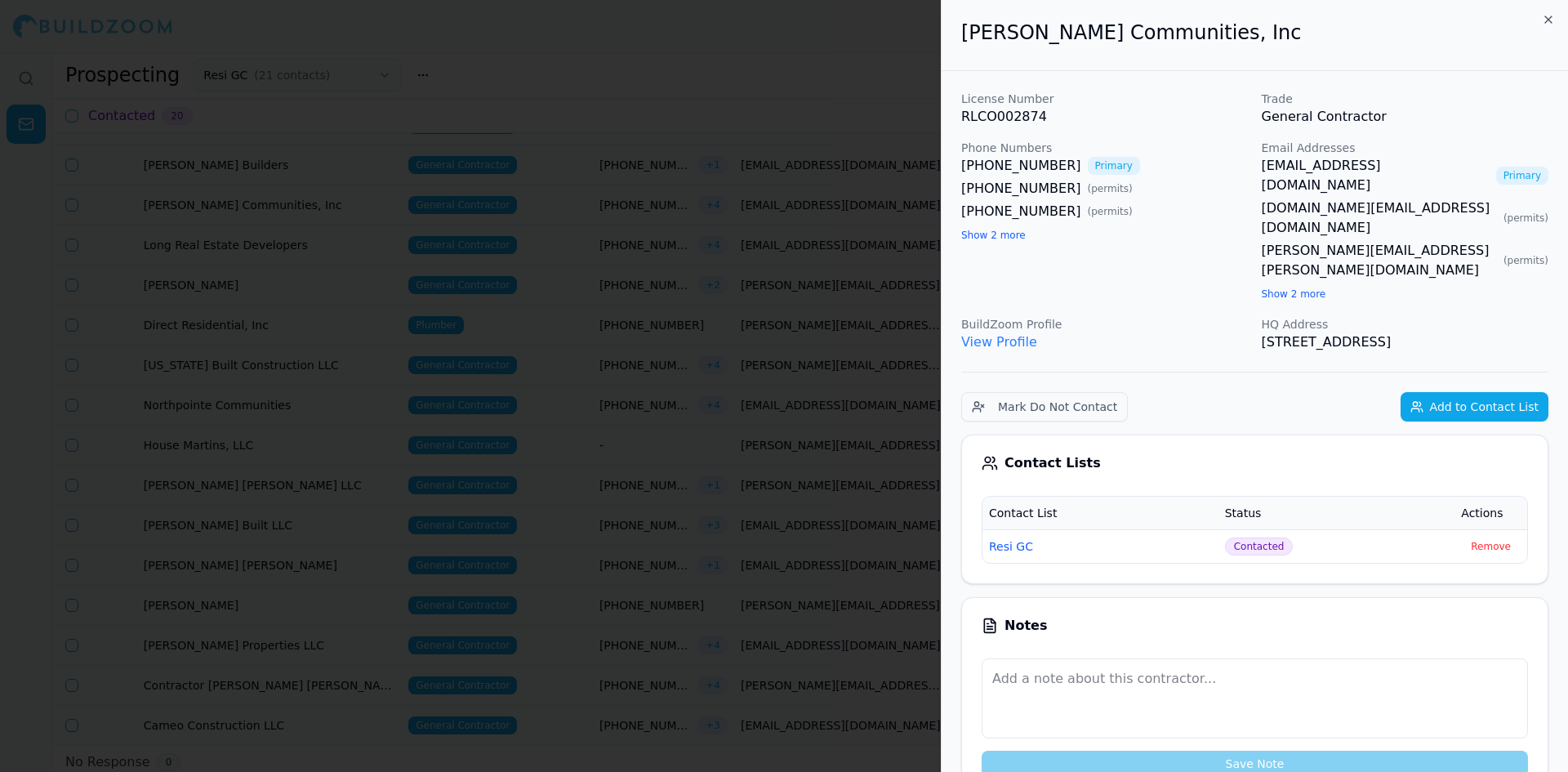
click at [292, 171] on div at bounding box center [784, 386] width 1568 height 772
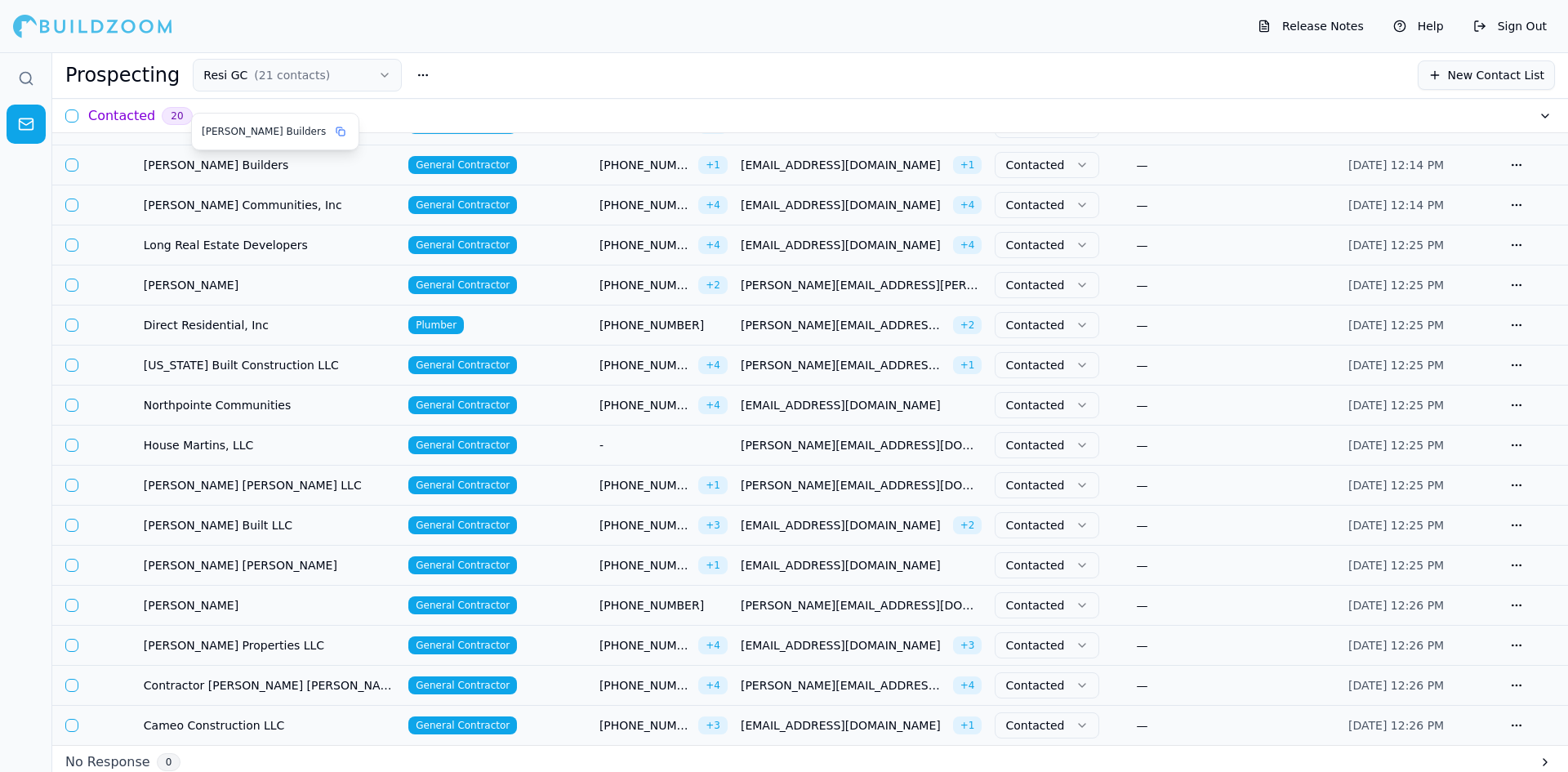
click at [210, 161] on span "[PERSON_NAME] Builders" at bounding box center [269, 165] width 252 height 17
click at [210, 169] on body "Release Notes Help Sign Out Prospecting Resi GC ( 21 contacts ) New Contact Lis…" at bounding box center [784, 438] width 1568 height 772
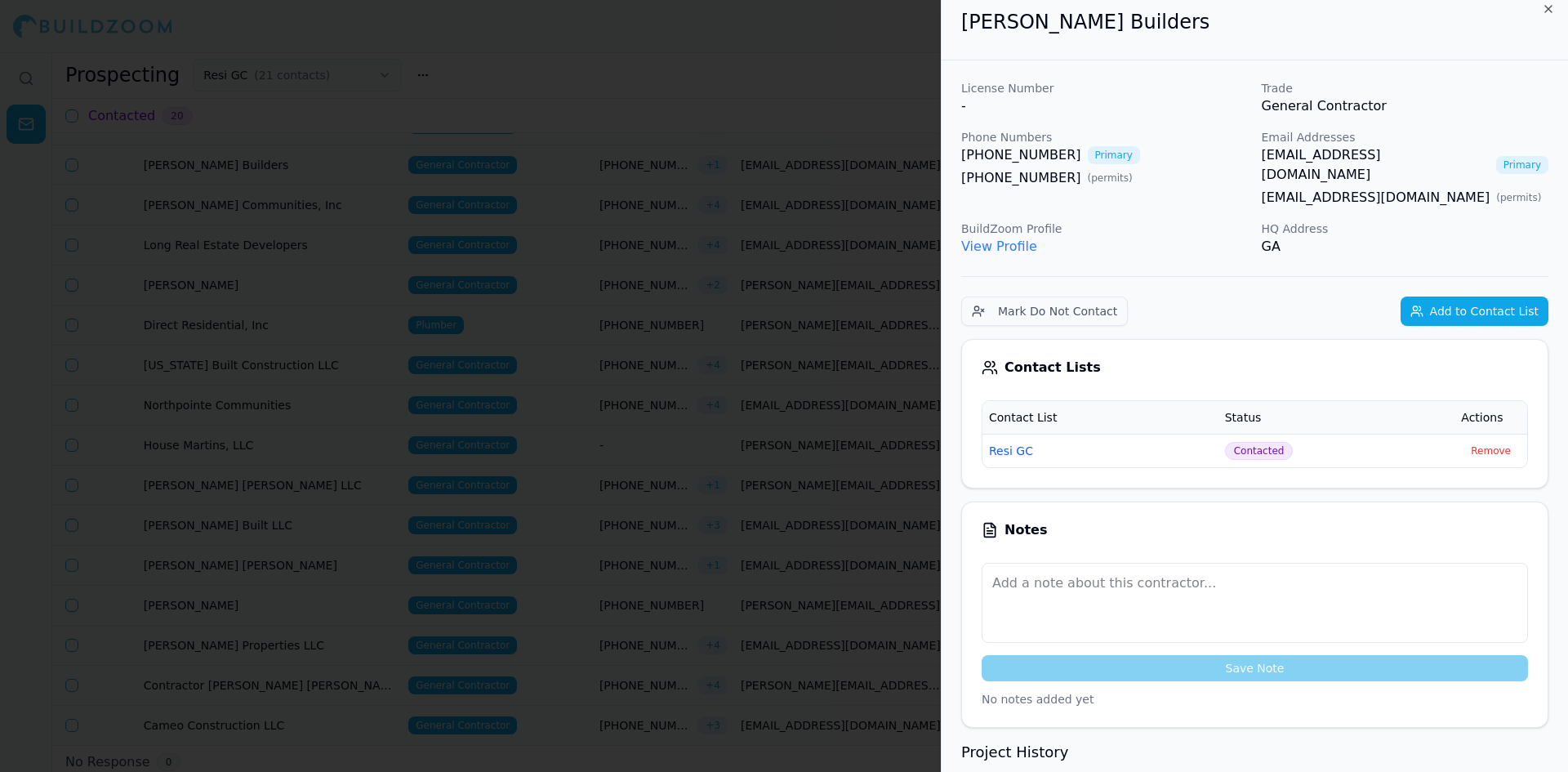
scroll to position [0, 0]
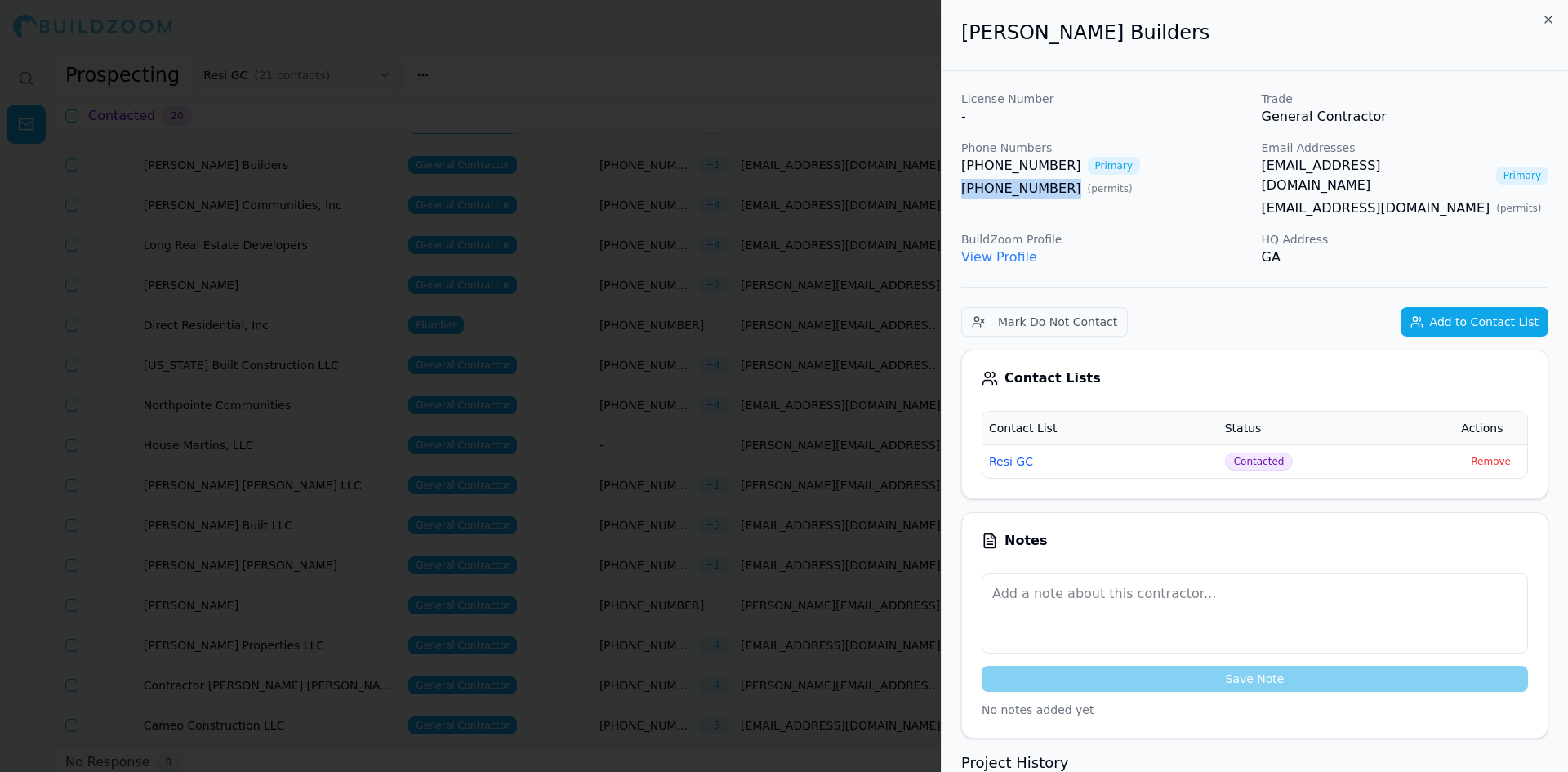
drag, startPoint x: 1051, startPoint y: 190, endPoint x: 958, endPoint y: 193, distance: 93.0
copy link "[PHONE_NUMBER]"
click at [704, 234] on div at bounding box center [784, 386] width 1568 height 772
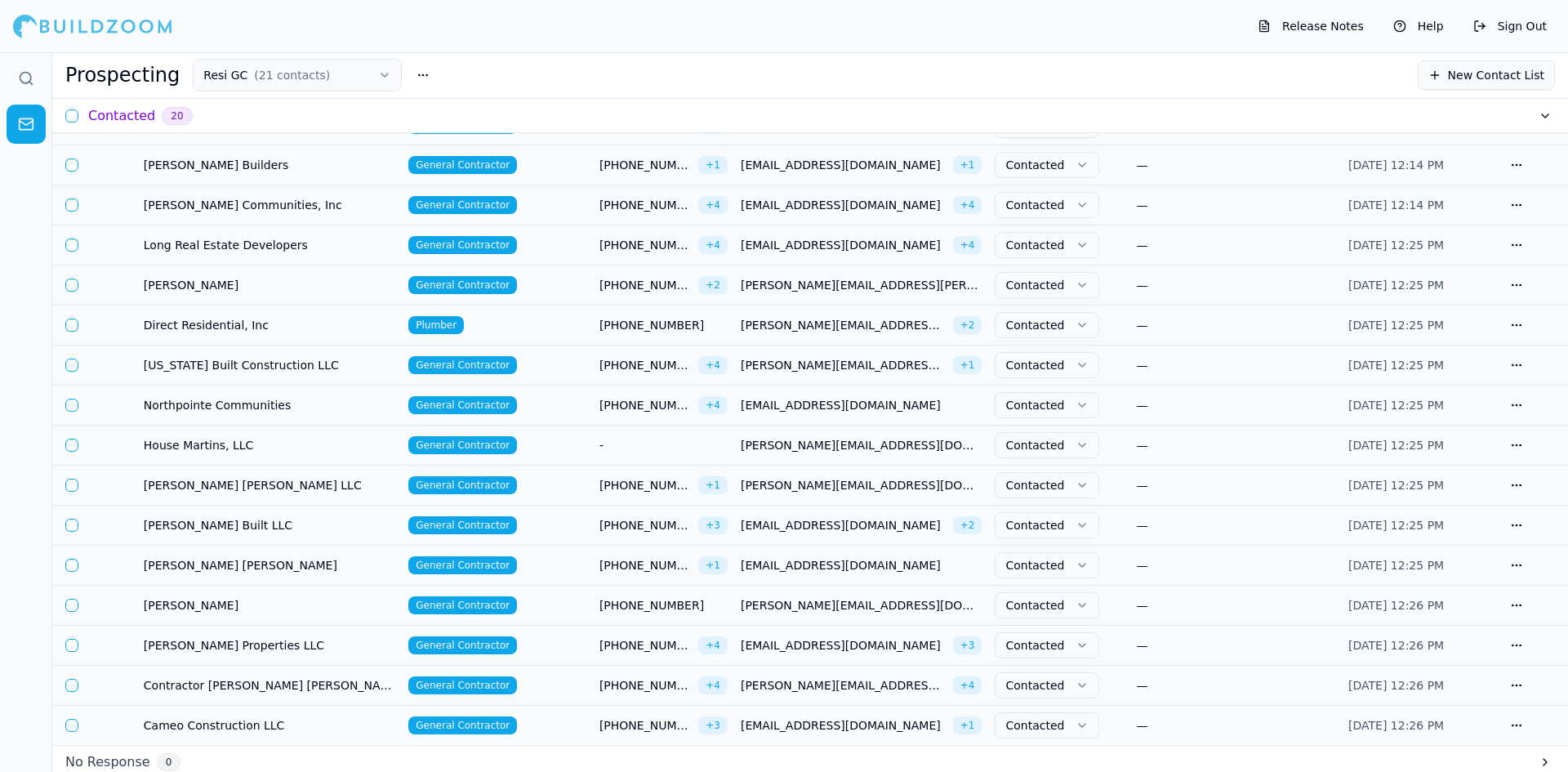
click at [294, 686] on span "Contractor [PERSON_NAME] [PERSON_NAME] Properties Group 678 862" at bounding box center [269, 685] width 252 height 17
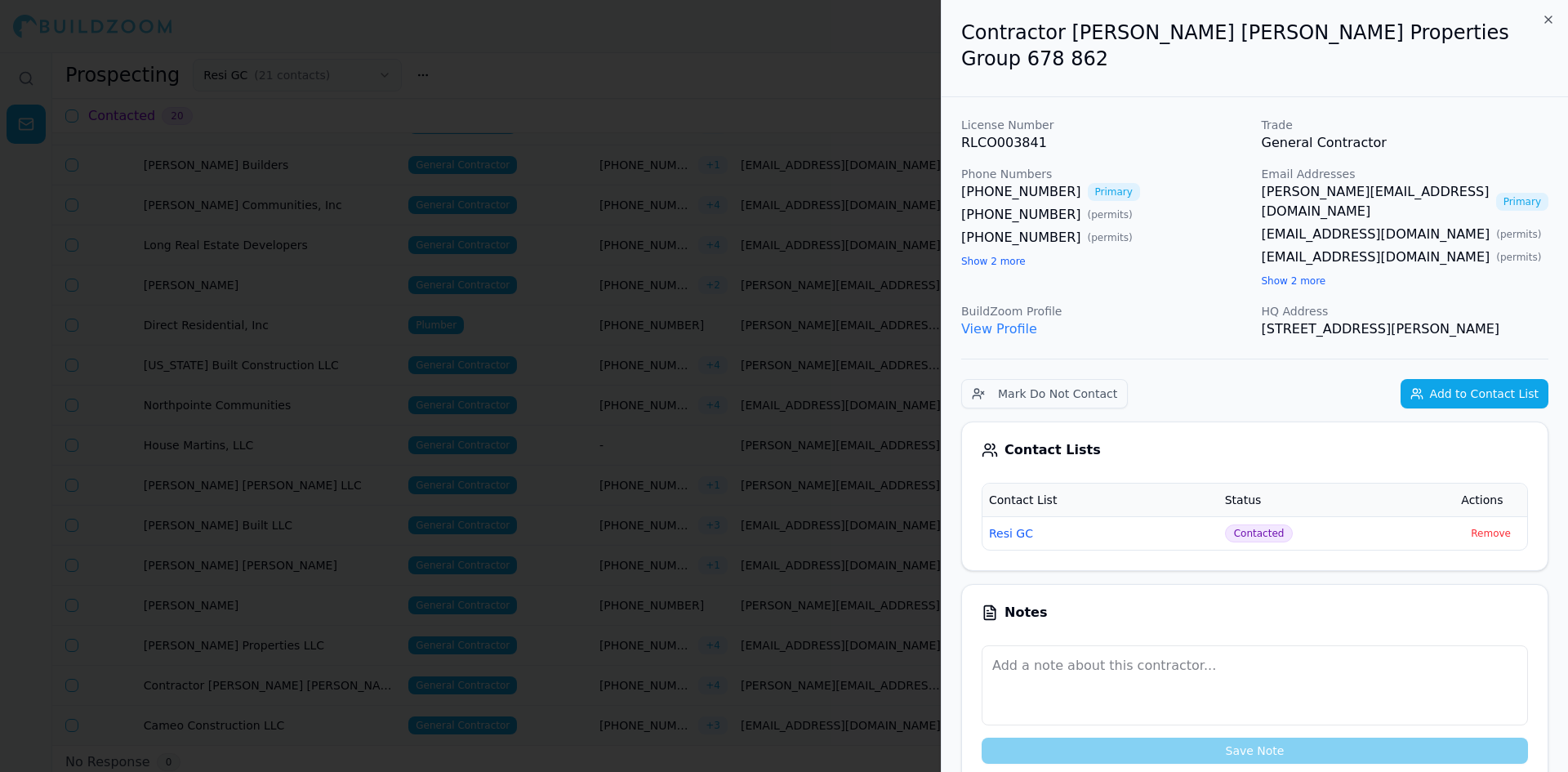
click at [1269, 274] on button "Show 2 more" at bounding box center [1294, 281] width 65 height 13
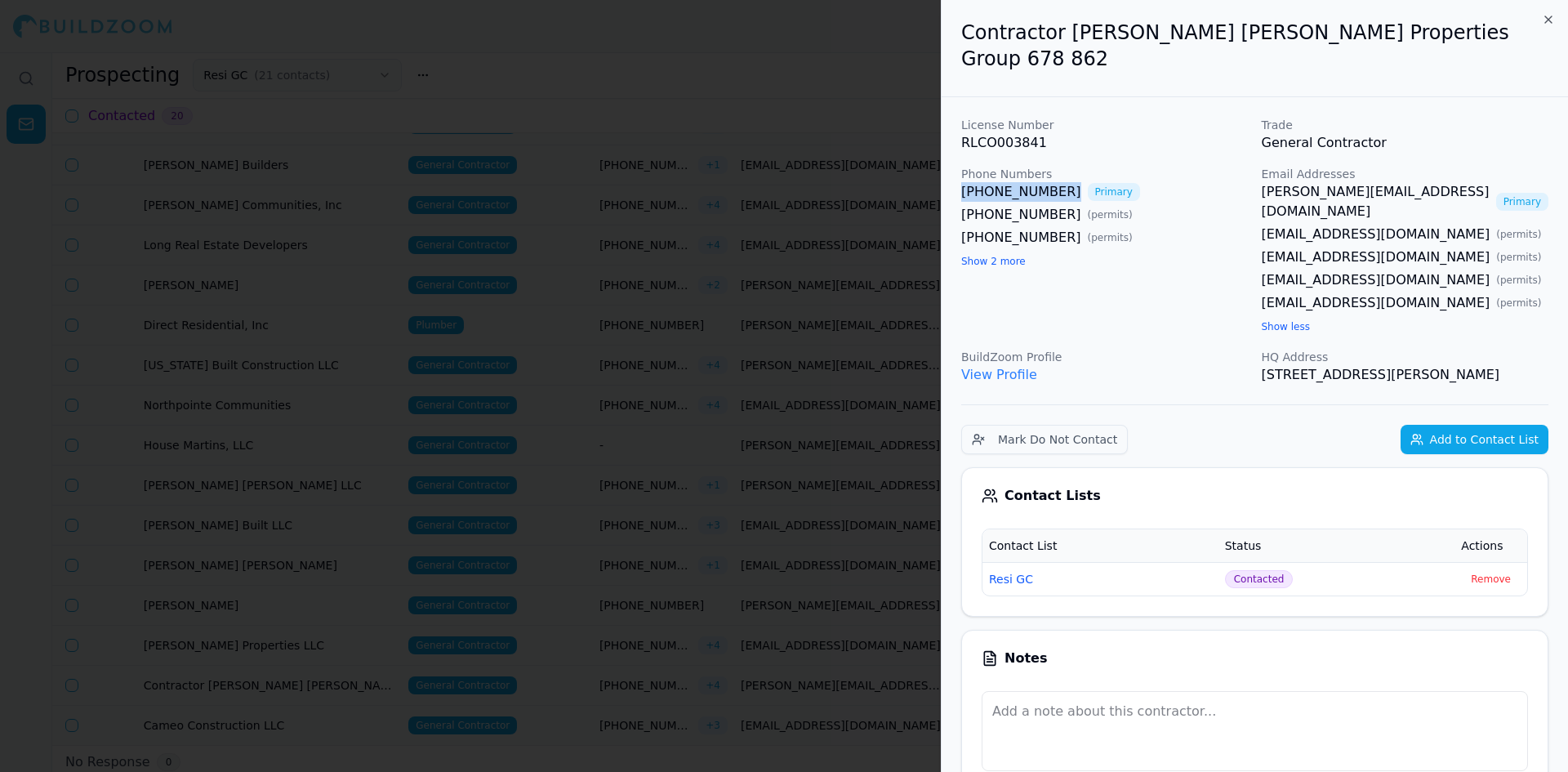
drag, startPoint x: 1051, startPoint y: 191, endPoint x: 962, endPoint y: 197, distance: 89.2
click at [962, 197] on div "[PHONE_NUMBER] Primary" at bounding box center [1104, 192] width 287 height 20
copy link "[PHONE_NUMBER]"
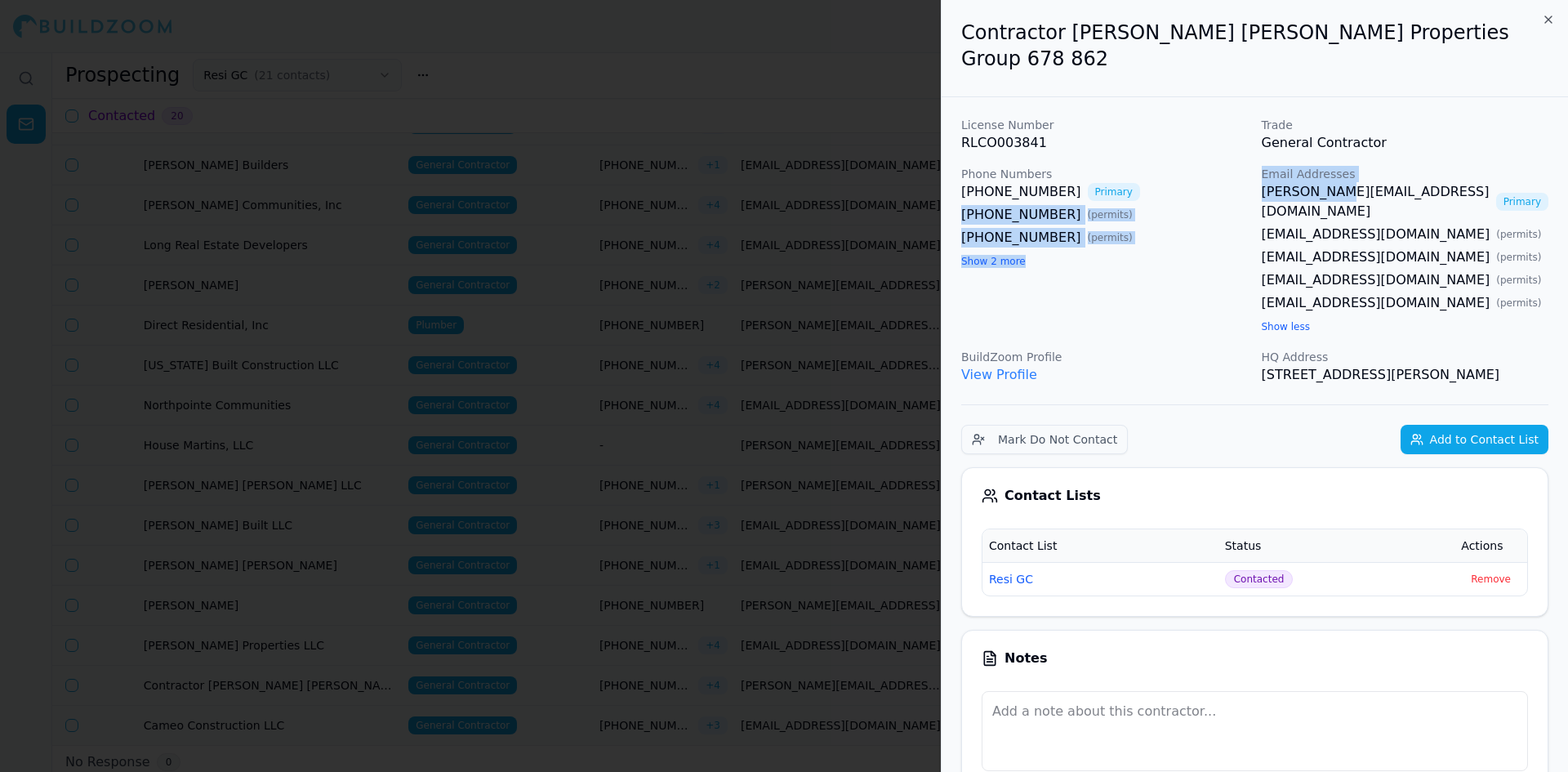
drag, startPoint x: 1237, startPoint y: 195, endPoint x: 1333, endPoint y: 196, distance: 96.0
click at [1333, 196] on div "License Number RLCO003841 Trade General Contractor Phone Numbers [PHONE_NUMBER]…" at bounding box center [1254, 250] width 587 height 268
click at [1339, 192] on link "[PERSON_NAME][EMAIL_ADDRESS][DOMAIN_NAME]" at bounding box center [1375, 201] width 228 height 39
click at [1272, 192] on link "[PERSON_NAME][EMAIL_ADDRESS][DOMAIN_NAME]" at bounding box center [1375, 201] width 228 height 39
click at [1252, 194] on div "License Number RLCO003841 Trade General Contractor Phone Numbers [PHONE_NUMBER]…" at bounding box center [1254, 250] width 587 height 268
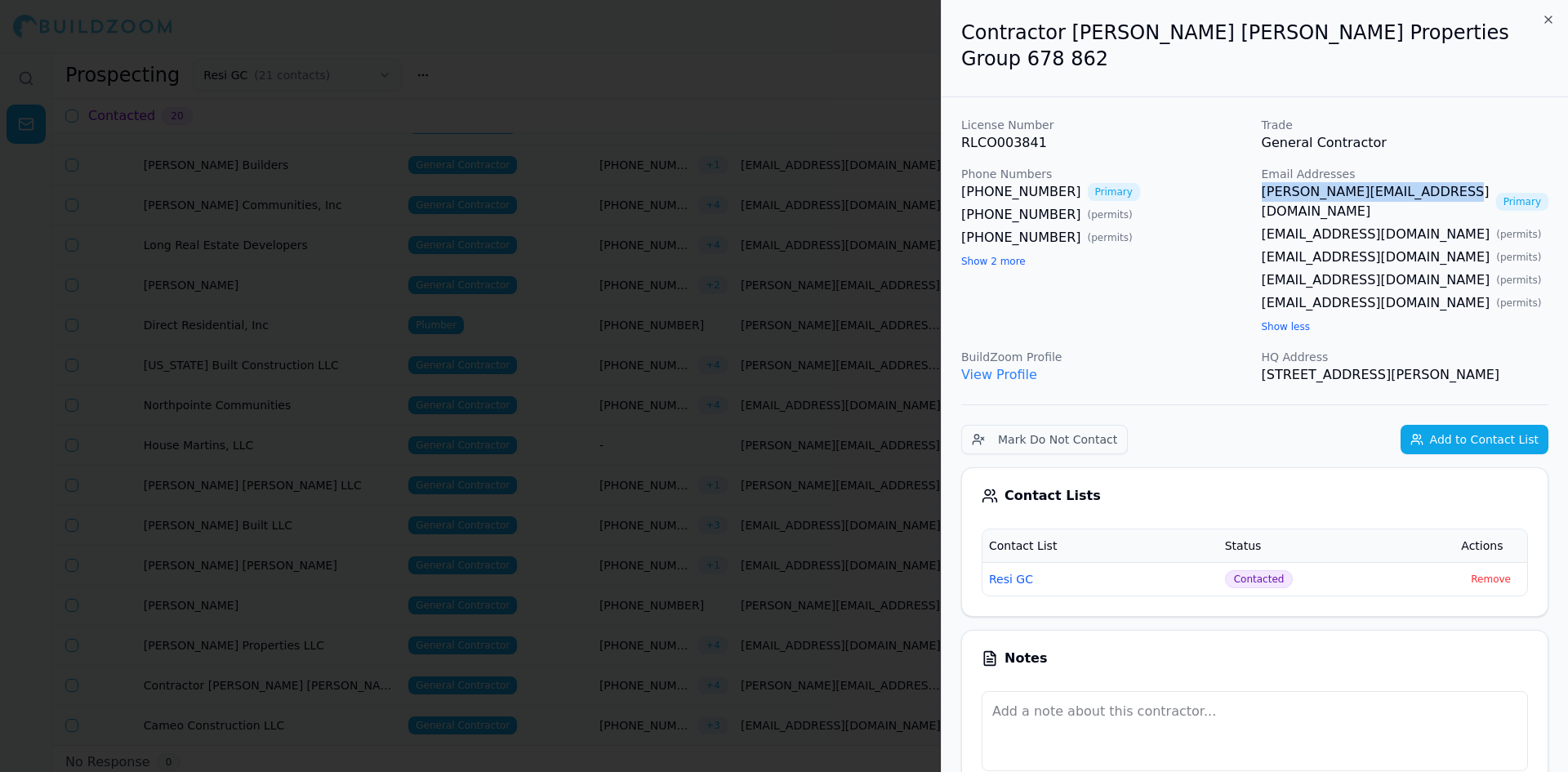
drag, startPoint x: 1255, startPoint y: 194, endPoint x: 1438, endPoint y: 193, distance: 183.0
click at [1438, 193] on div "License Number RLCO003841 Trade General Contractor Phone Numbers [PHONE_NUMBER]…" at bounding box center [1254, 250] width 587 height 268
drag, startPoint x: 1049, startPoint y: 195, endPoint x: 953, endPoint y: 200, distance: 96.1
